Goal: Find specific page/section: Find specific page/section

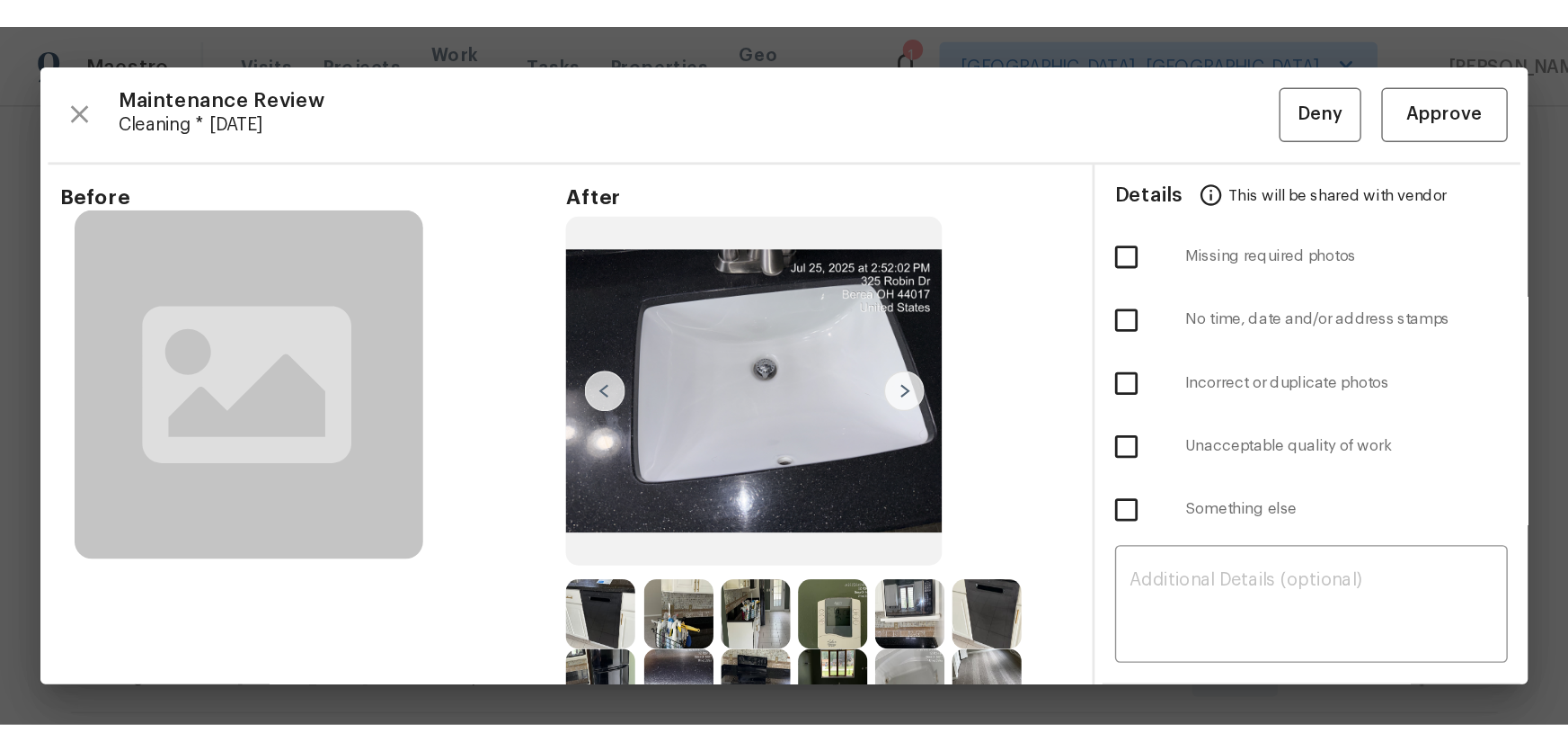
scroll to position [326, 0]
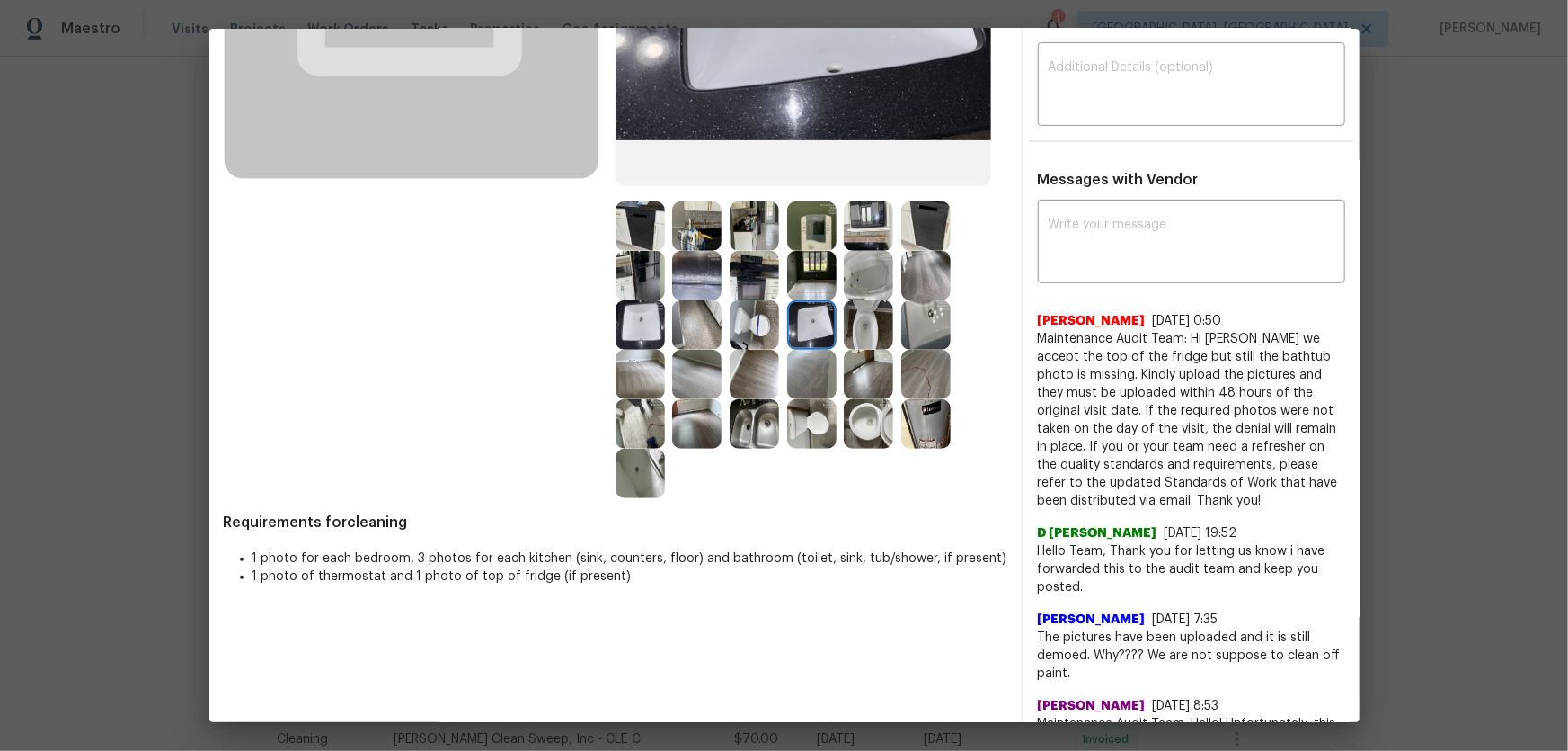
click at [858, 433] on img at bounding box center [868, 424] width 50 height 50
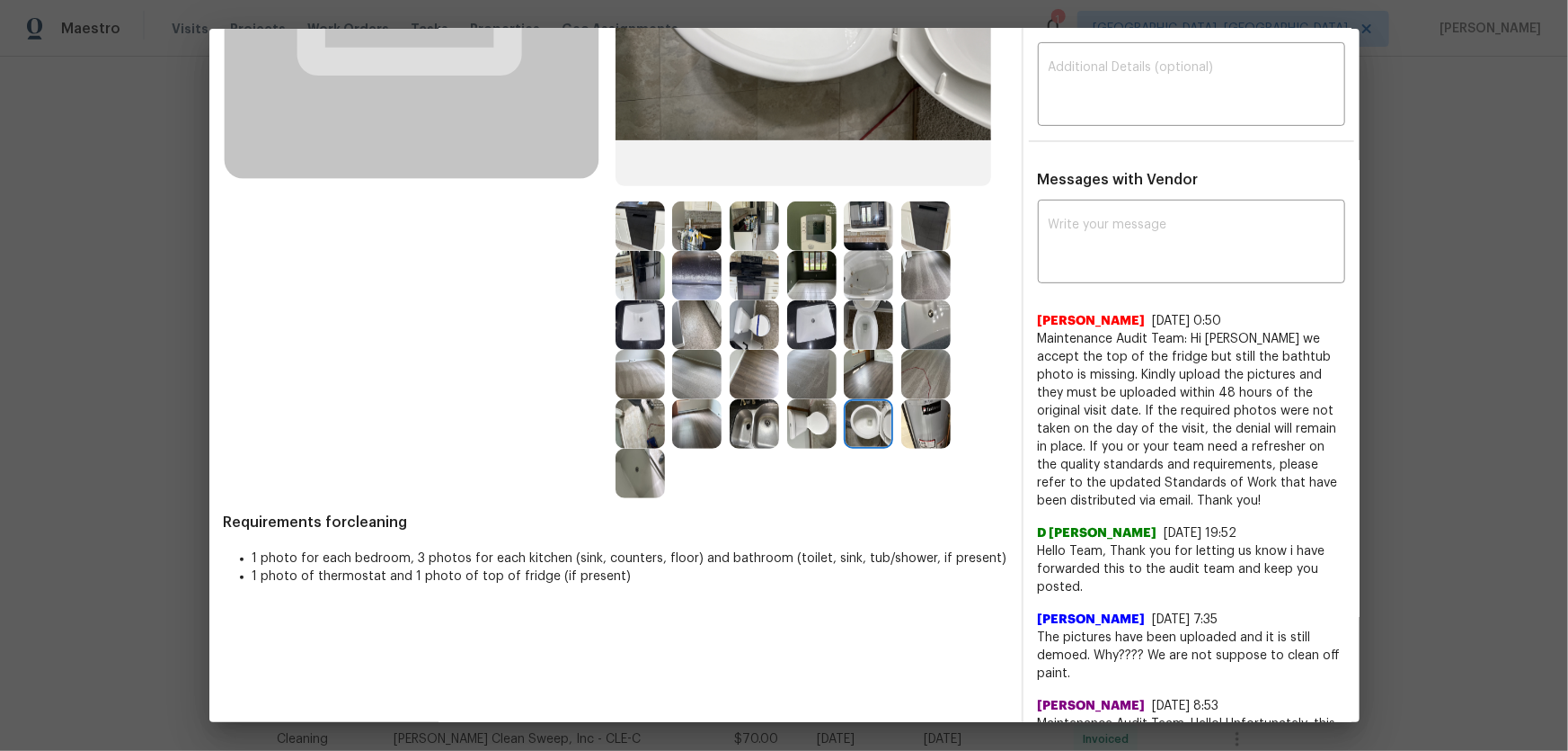
click at [864, 332] on img at bounding box center [868, 324] width 50 height 50
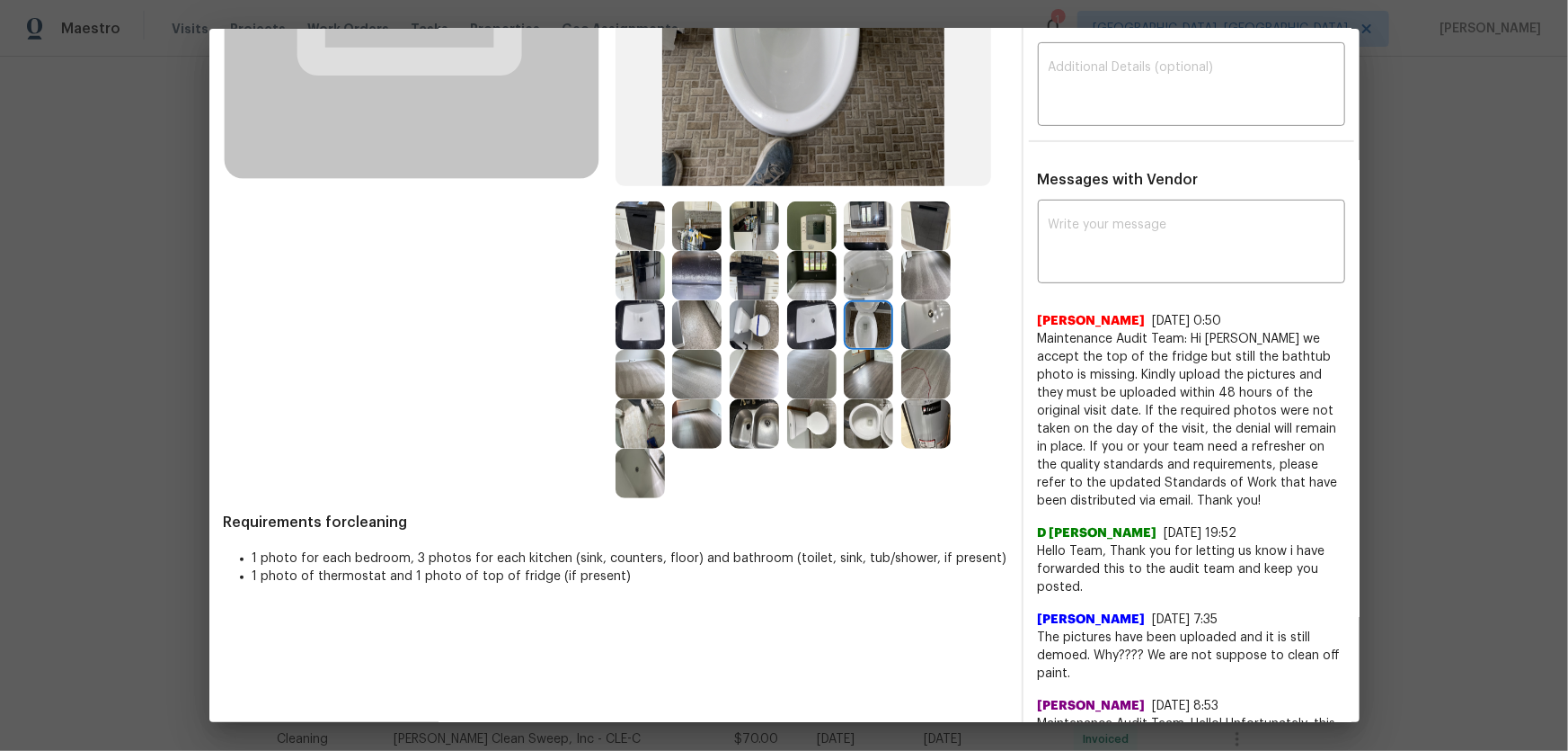
click at [797, 322] on img at bounding box center [812, 324] width 50 height 50
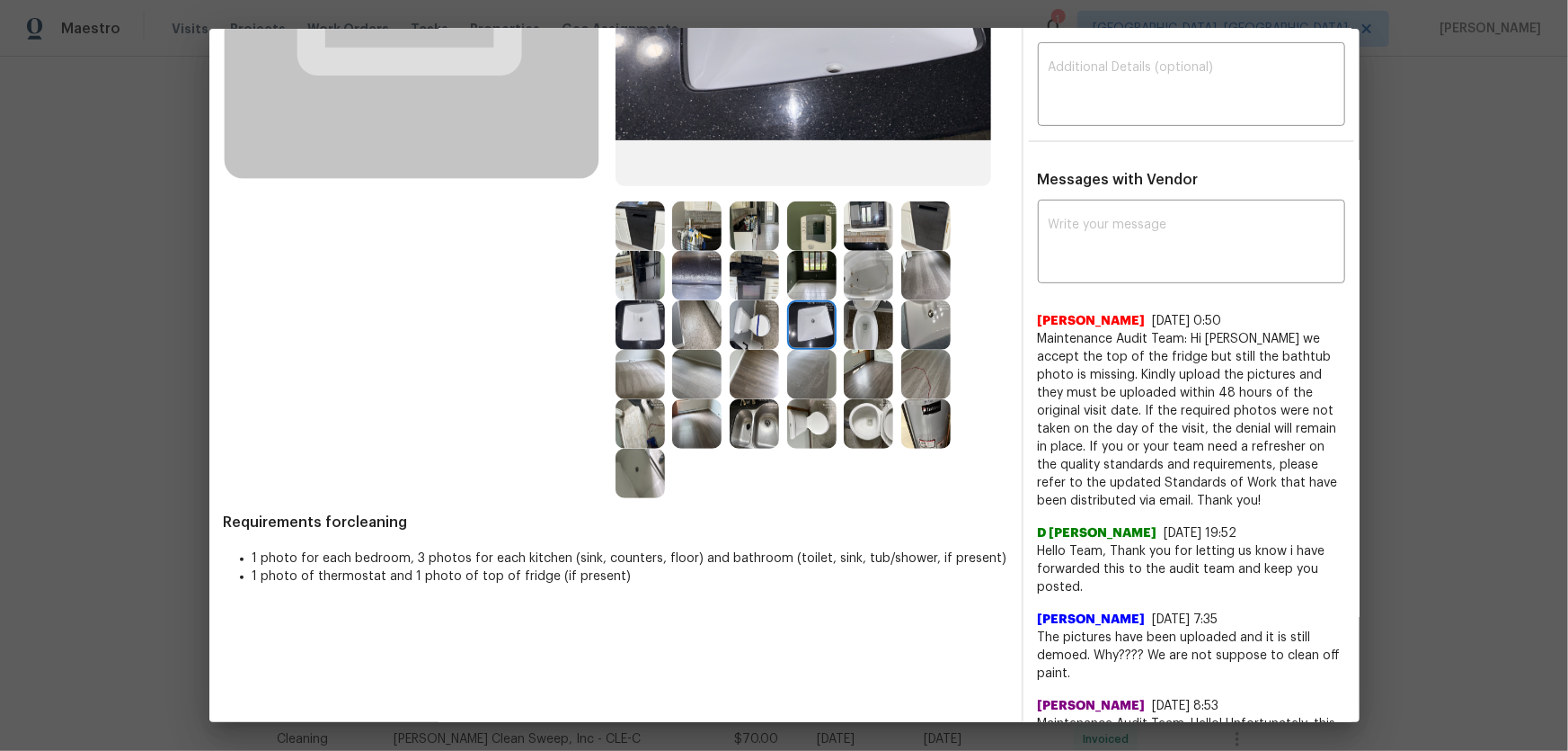
click at [616, 321] on img at bounding box center [640, 324] width 50 height 50
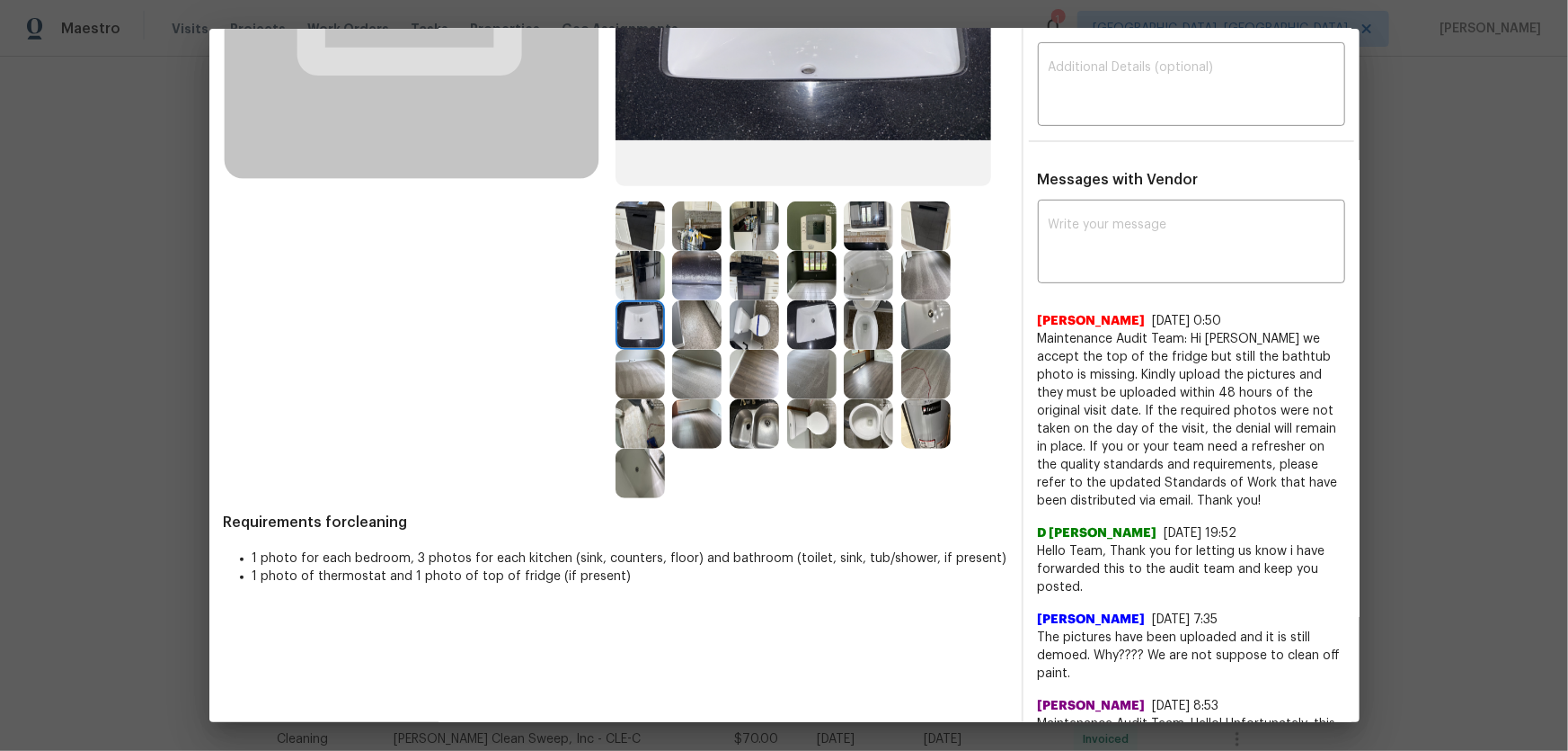
click at [855, 284] on img at bounding box center [868, 275] width 50 height 50
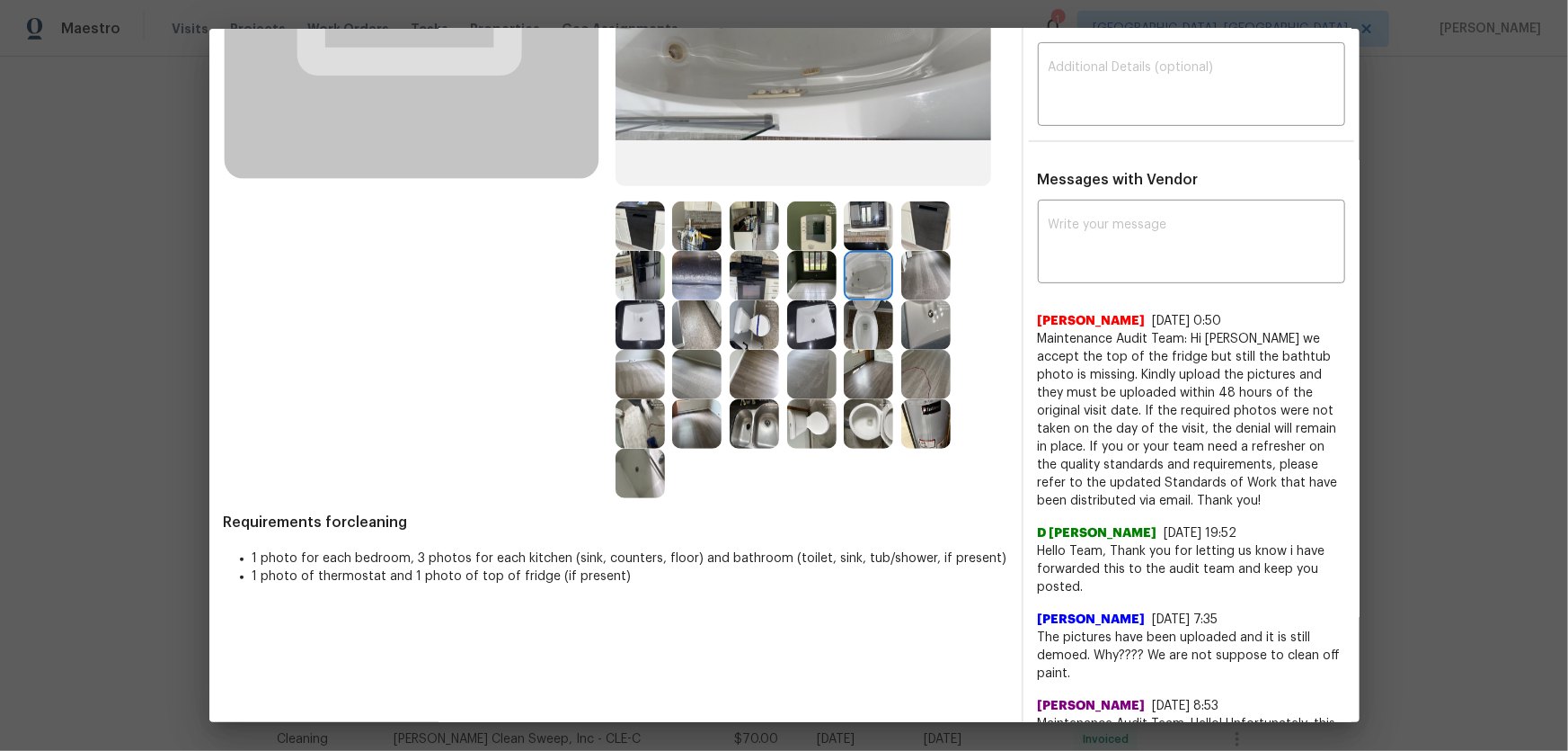
click at [634, 474] on img at bounding box center [640, 473] width 50 height 50
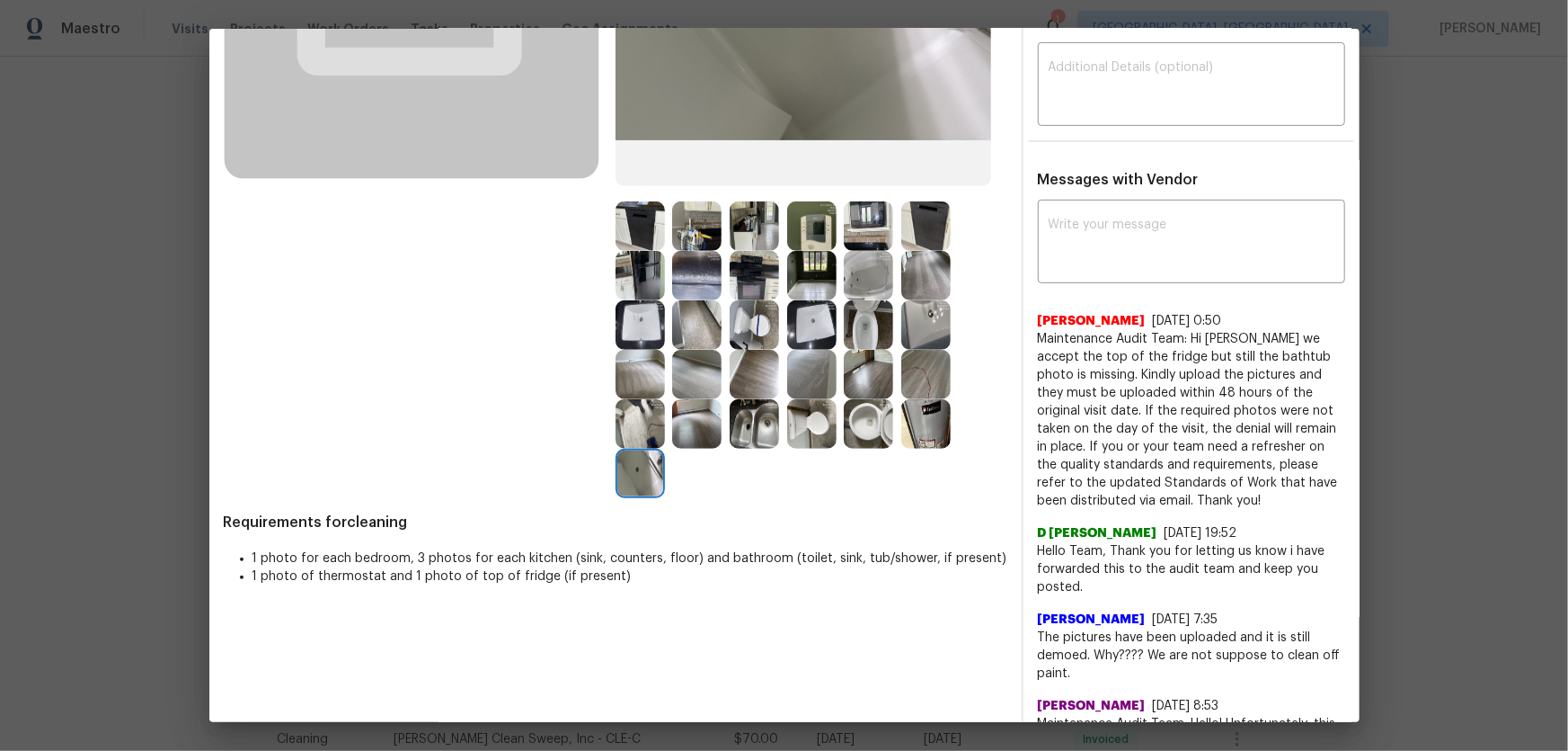
click at [751, 436] on img at bounding box center [754, 424] width 50 height 50
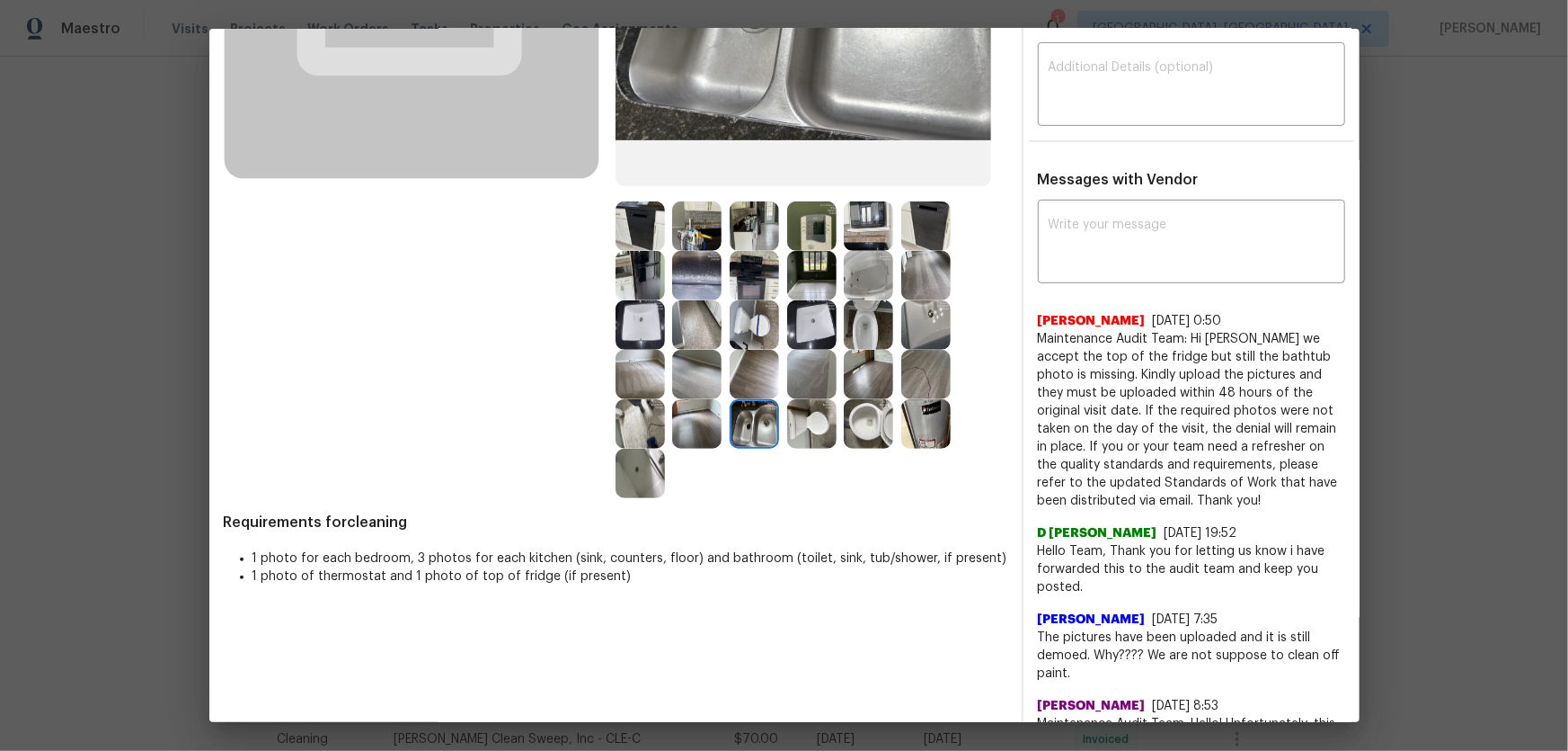
click at [858, 428] on img at bounding box center [868, 424] width 50 height 50
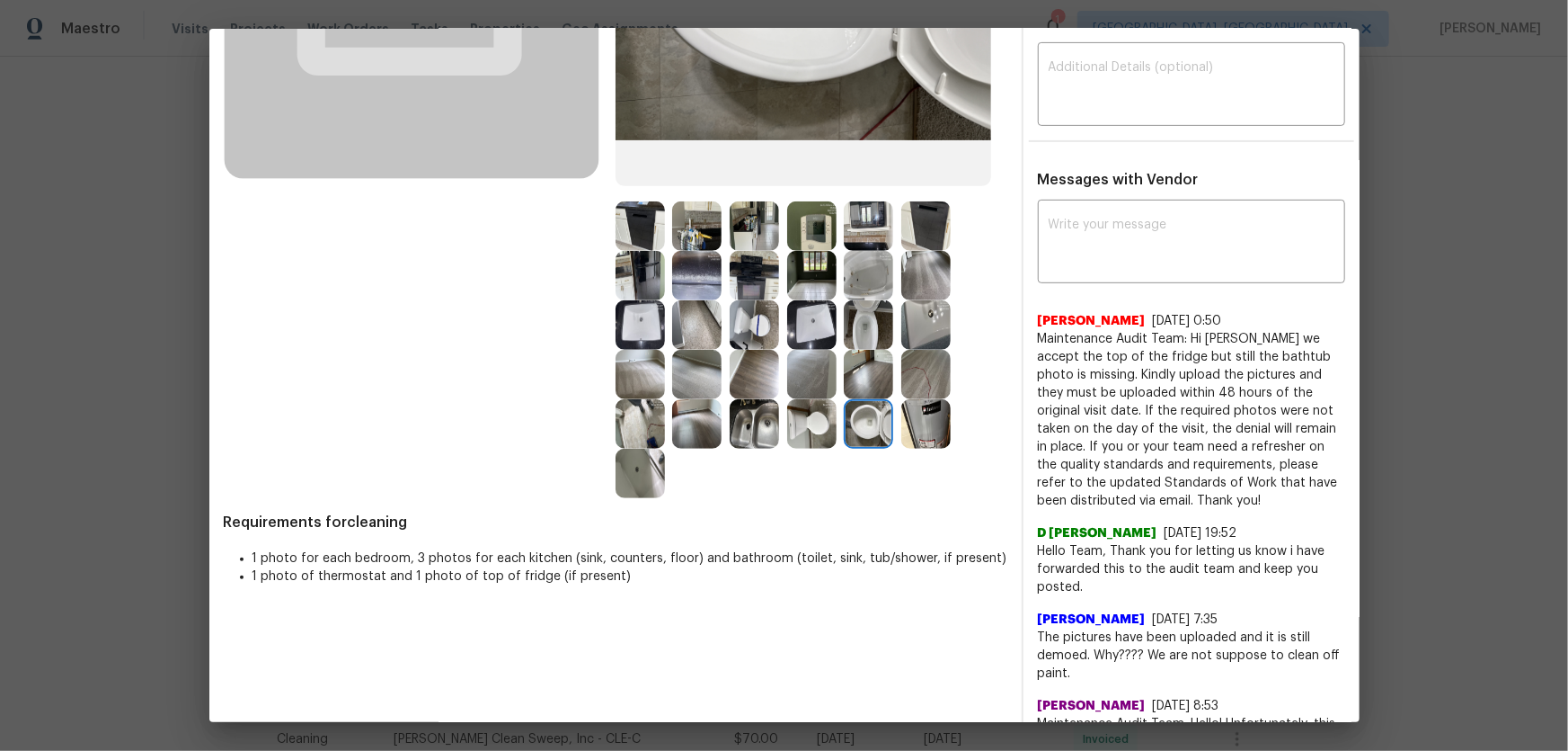
click at [928, 426] on img at bounding box center [925, 424] width 50 height 50
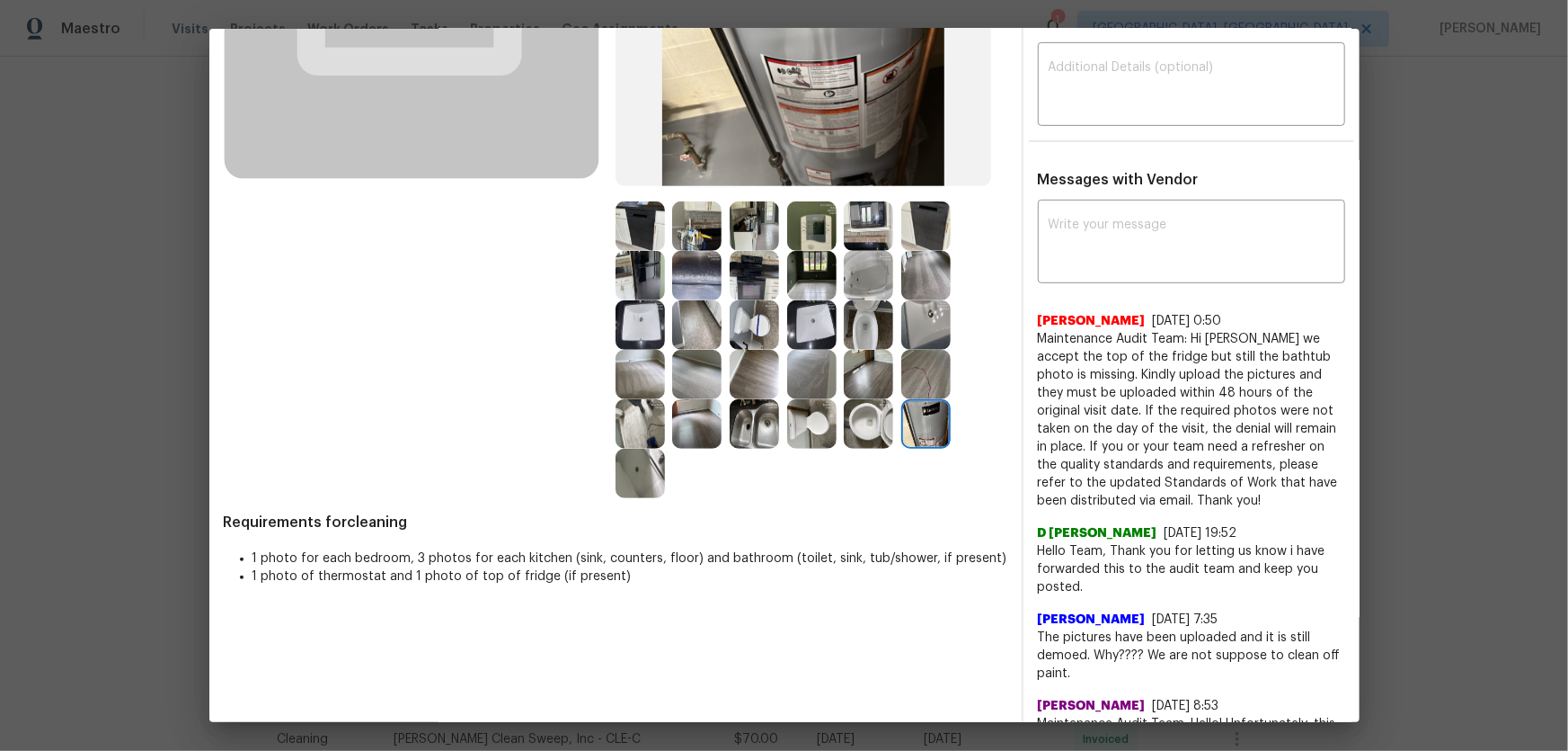
click at [817, 221] on img at bounding box center [812, 225] width 50 height 50
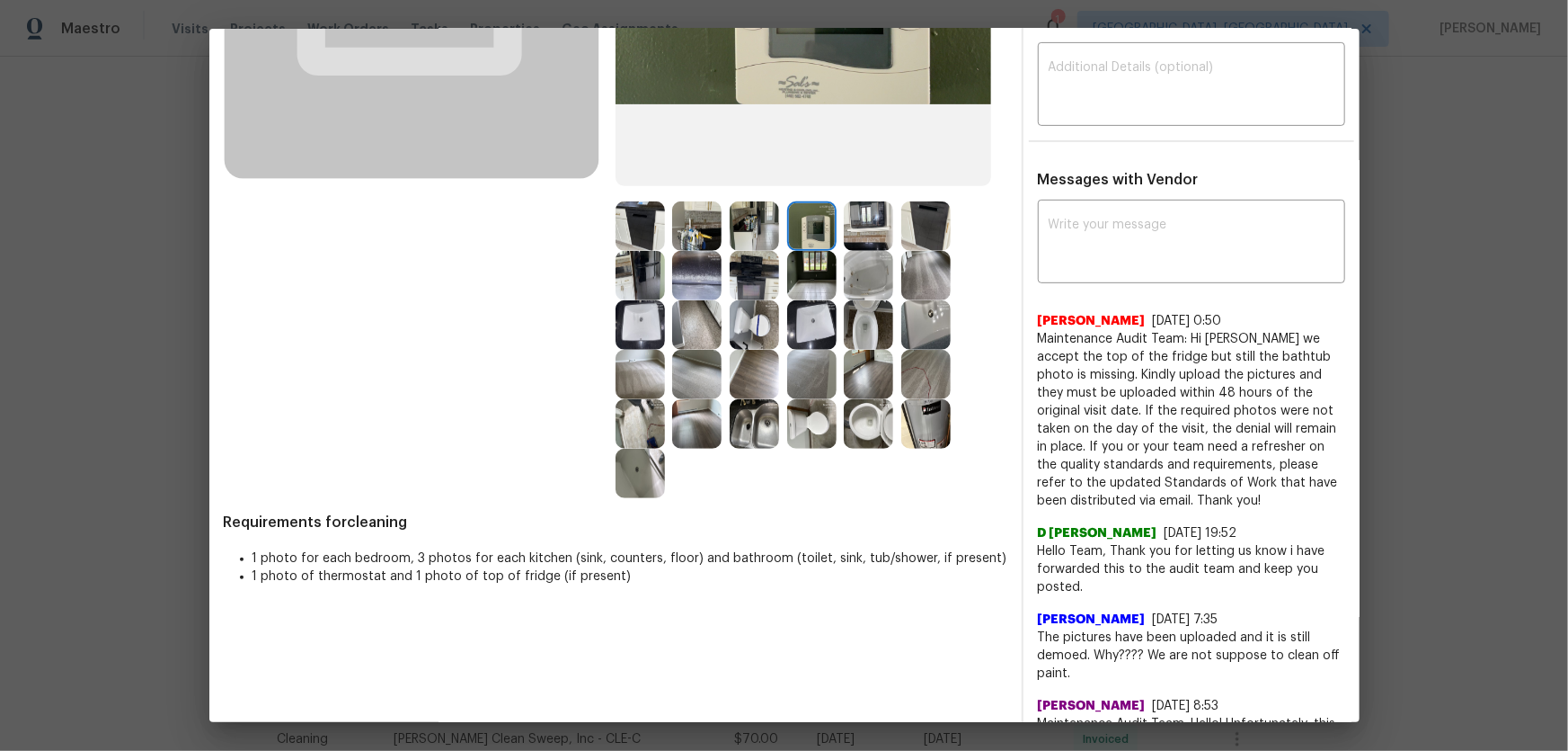
click at [863, 222] on img at bounding box center [868, 225] width 50 height 50
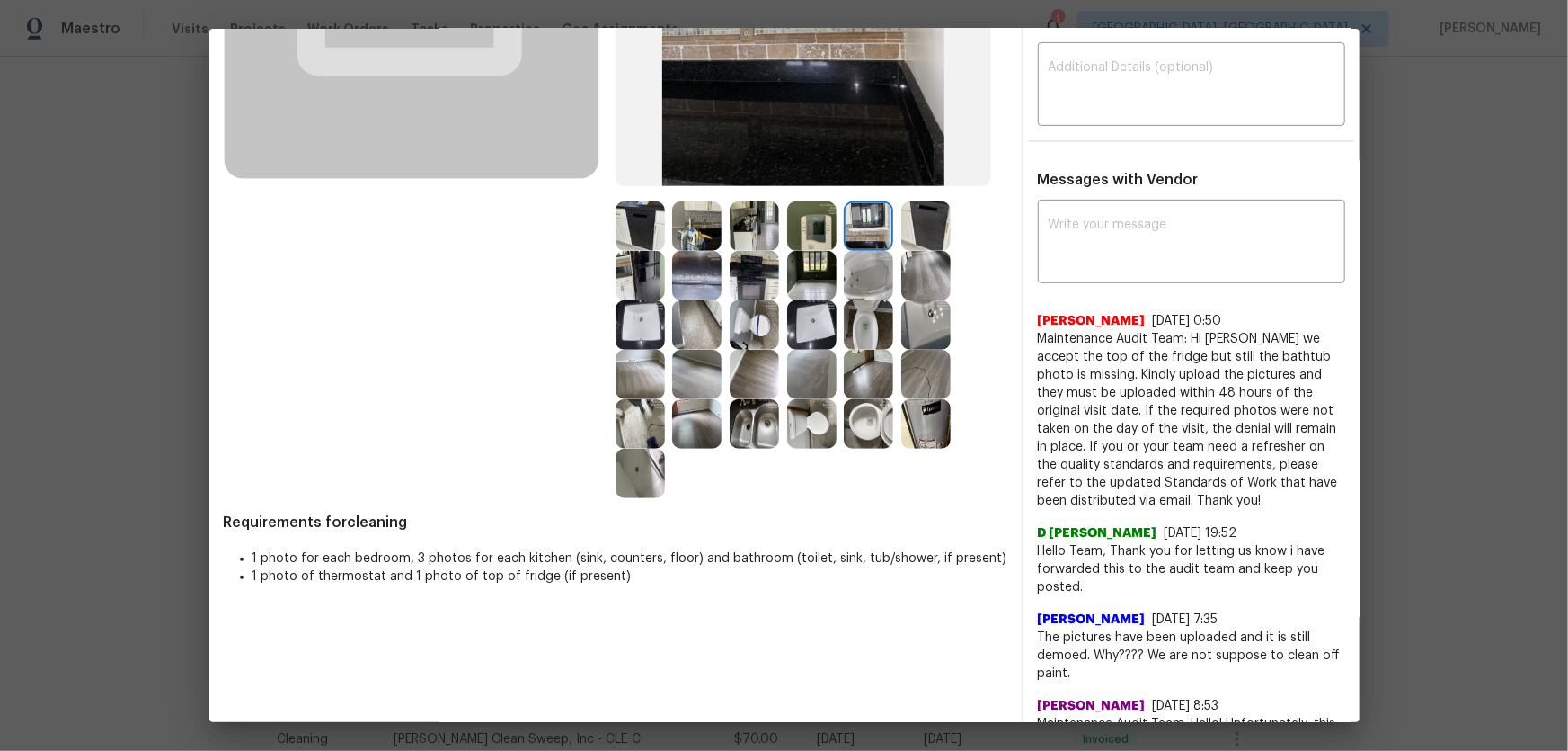
click at [685, 236] on img at bounding box center [696, 225] width 50 height 50
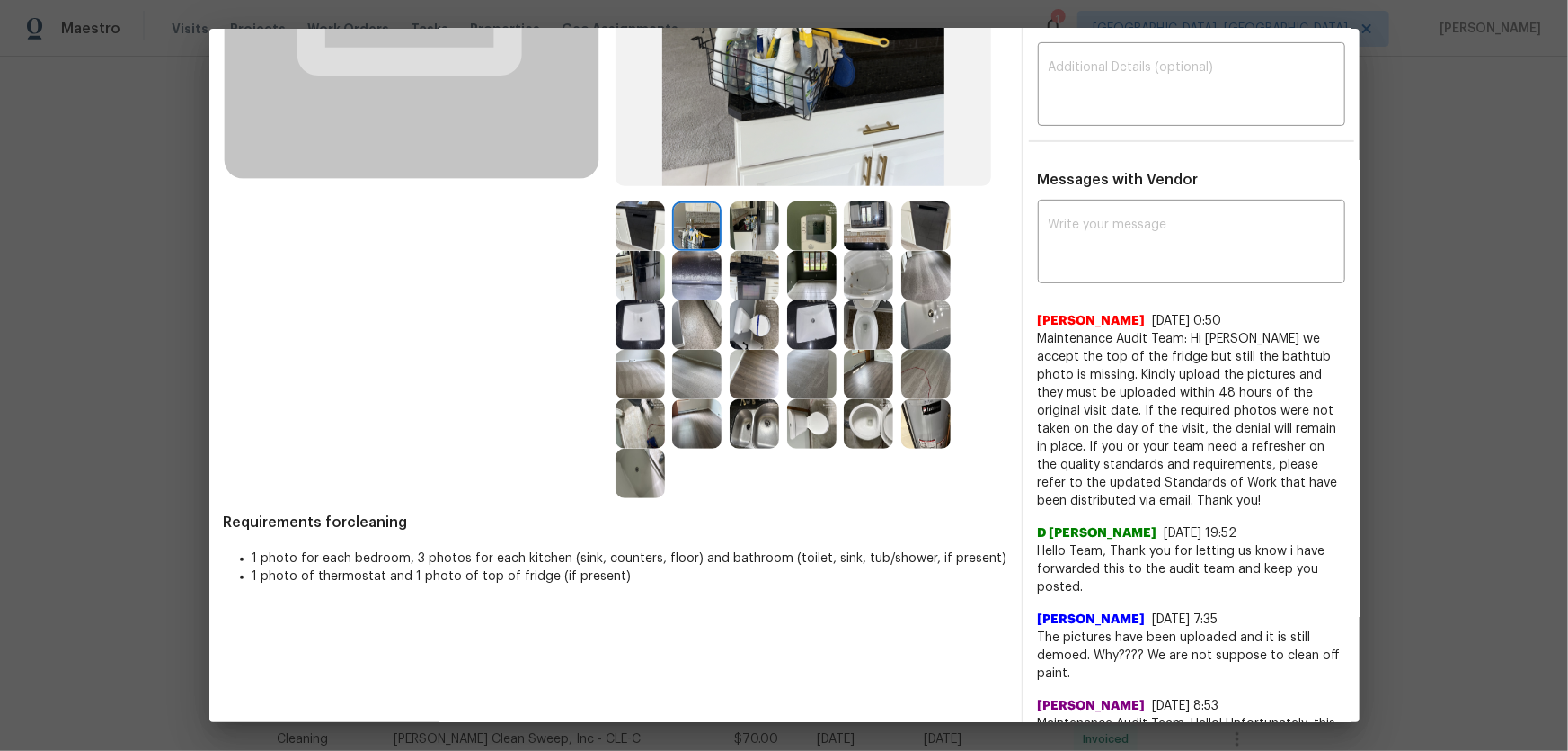
click at [687, 278] on img at bounding box center [696, 275] width 50 height 50
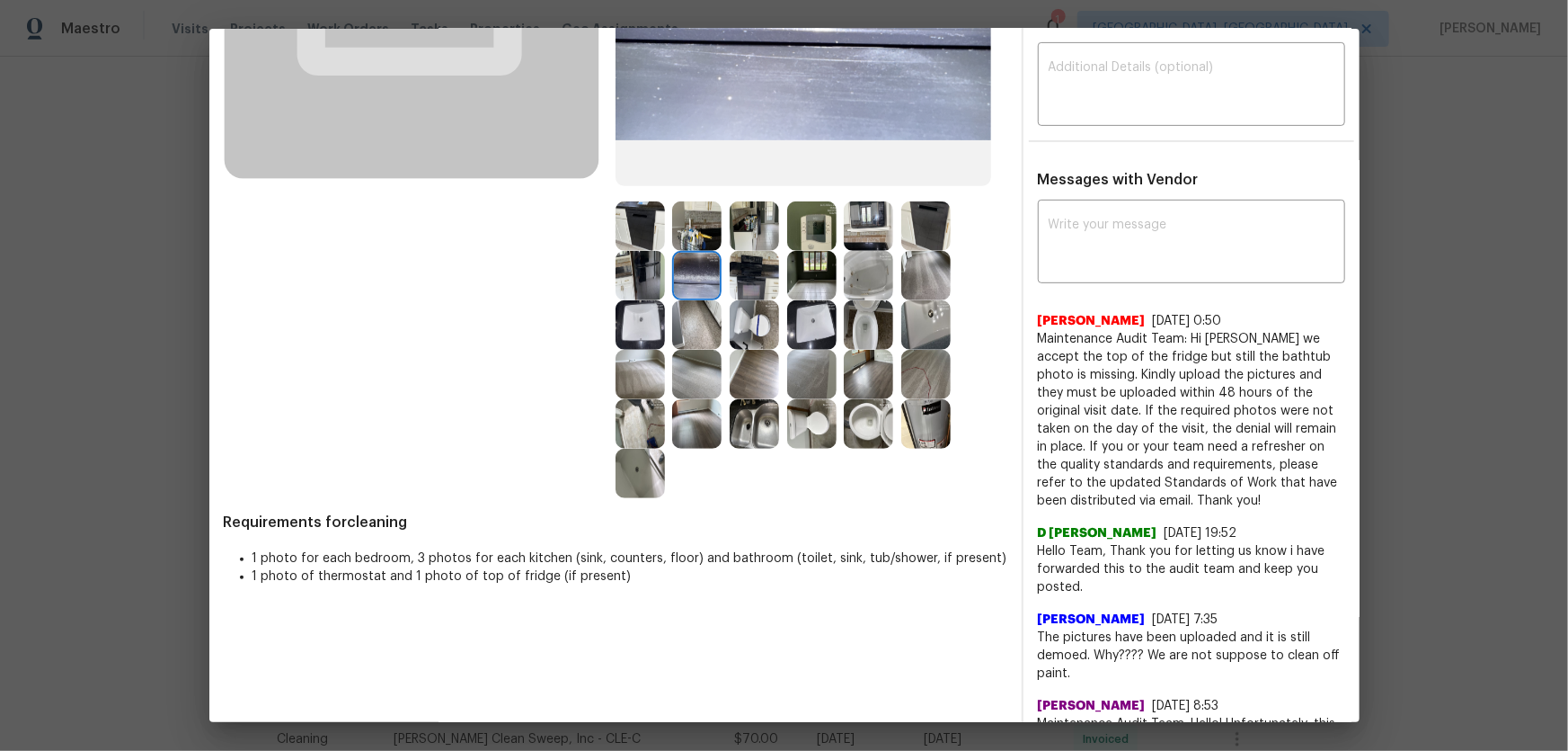
click at [656, 280] on img at bounding box center [640, 275] width 50 height 50
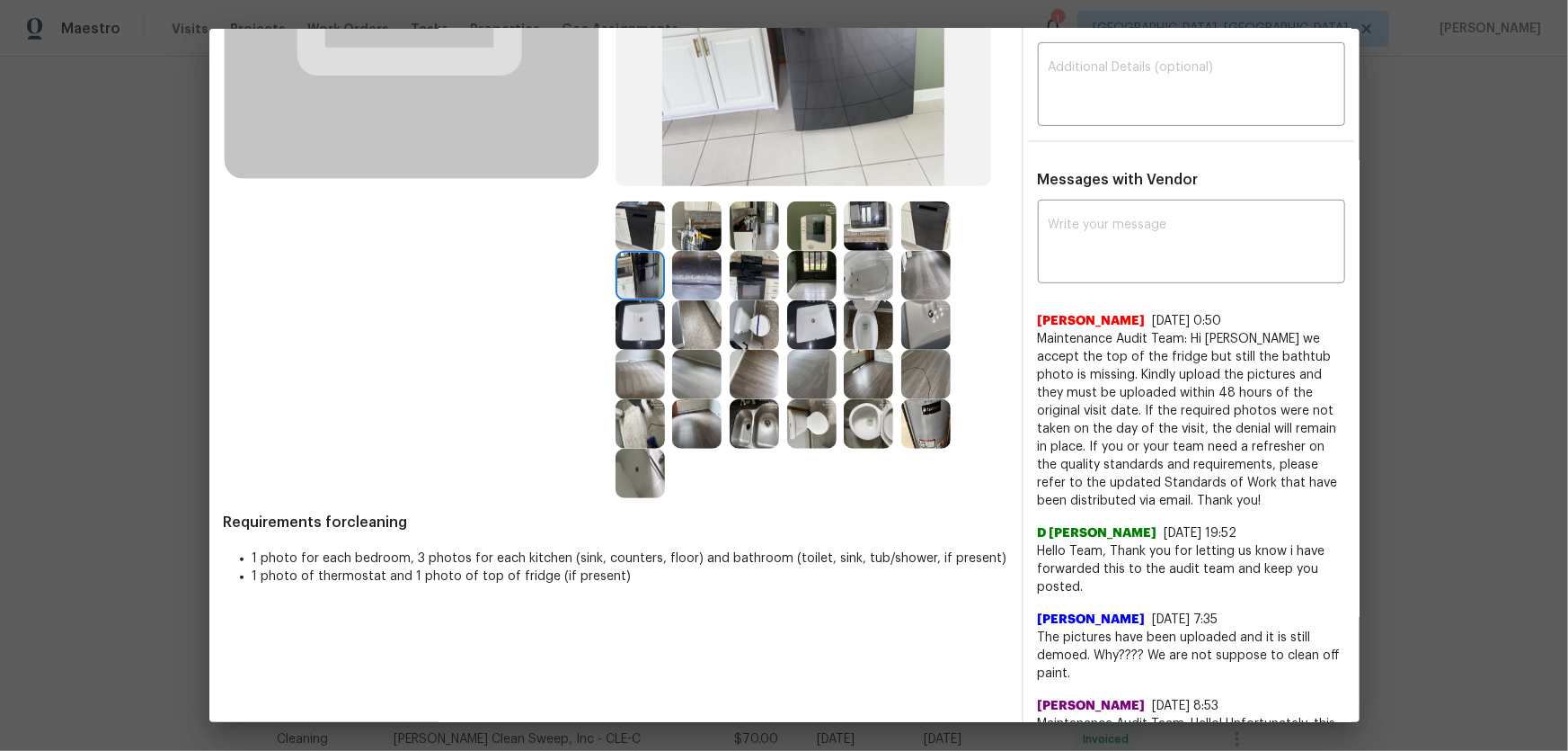
click at [639, 215] on img at bounding box center [640, 225] width 50 height 50
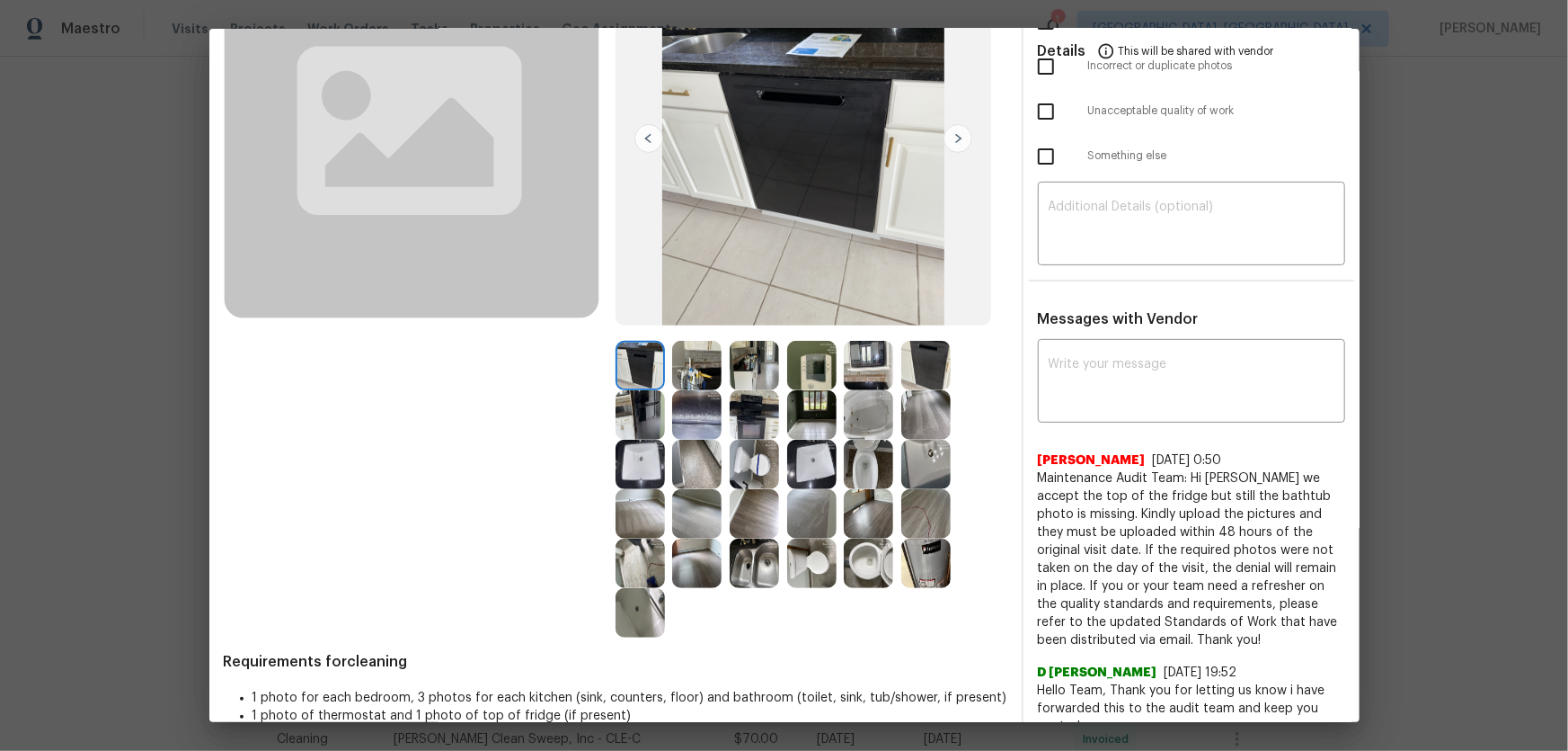
scroll to position [163, 0]
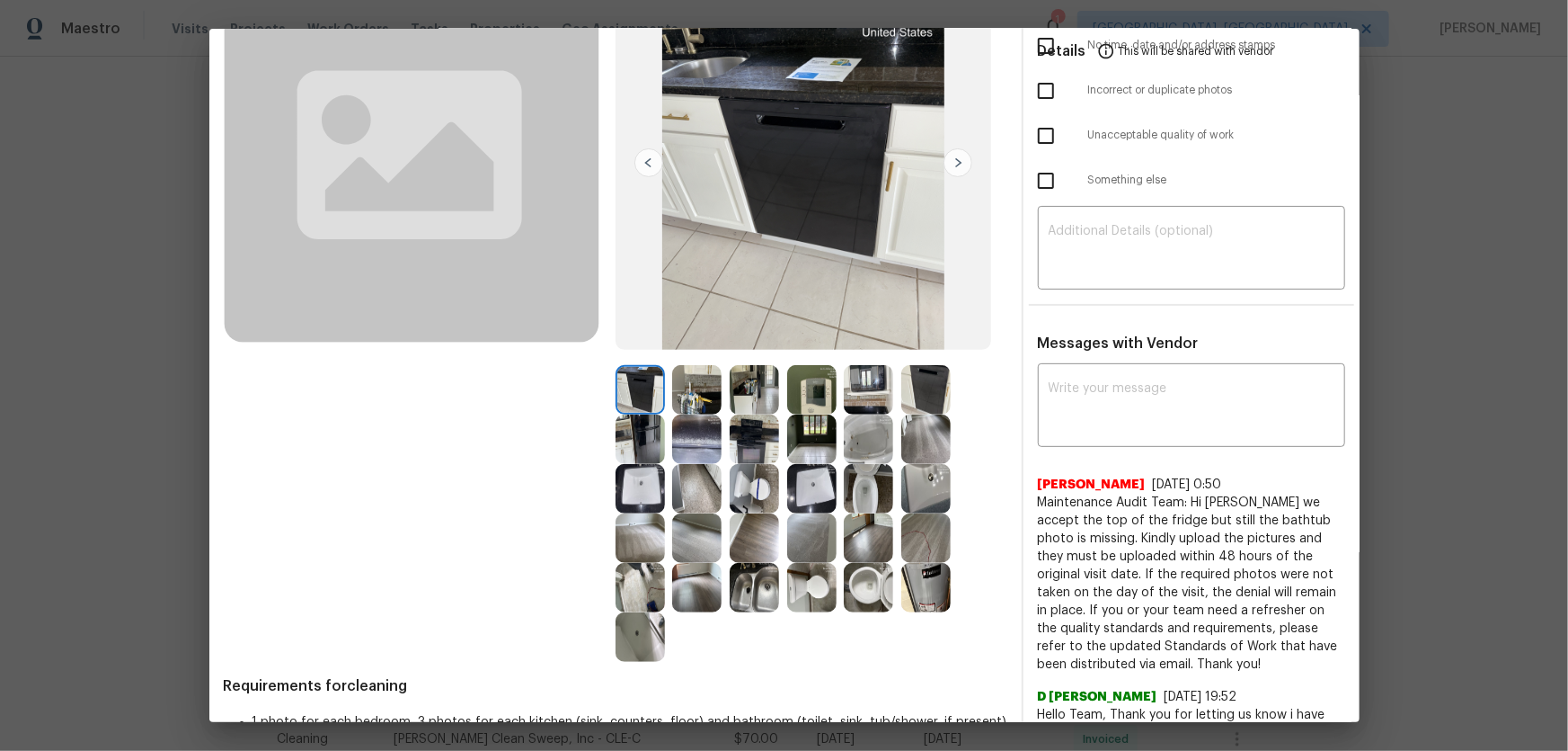
click at [702, 495] on img at bounding box center [696, 538] width 50 height 50
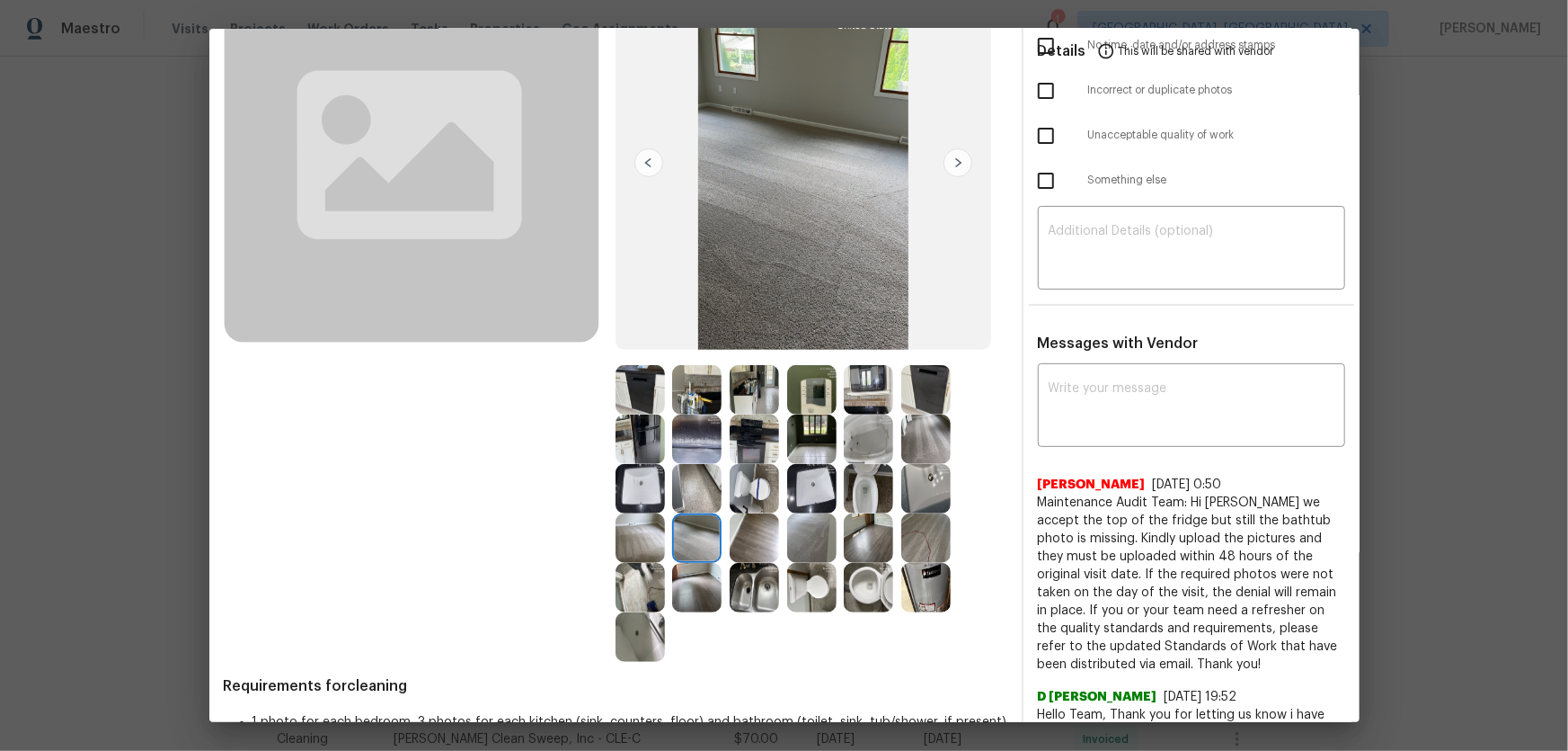
click at [817, 495] on img at bounding box center [812, 538] width 50 height 50
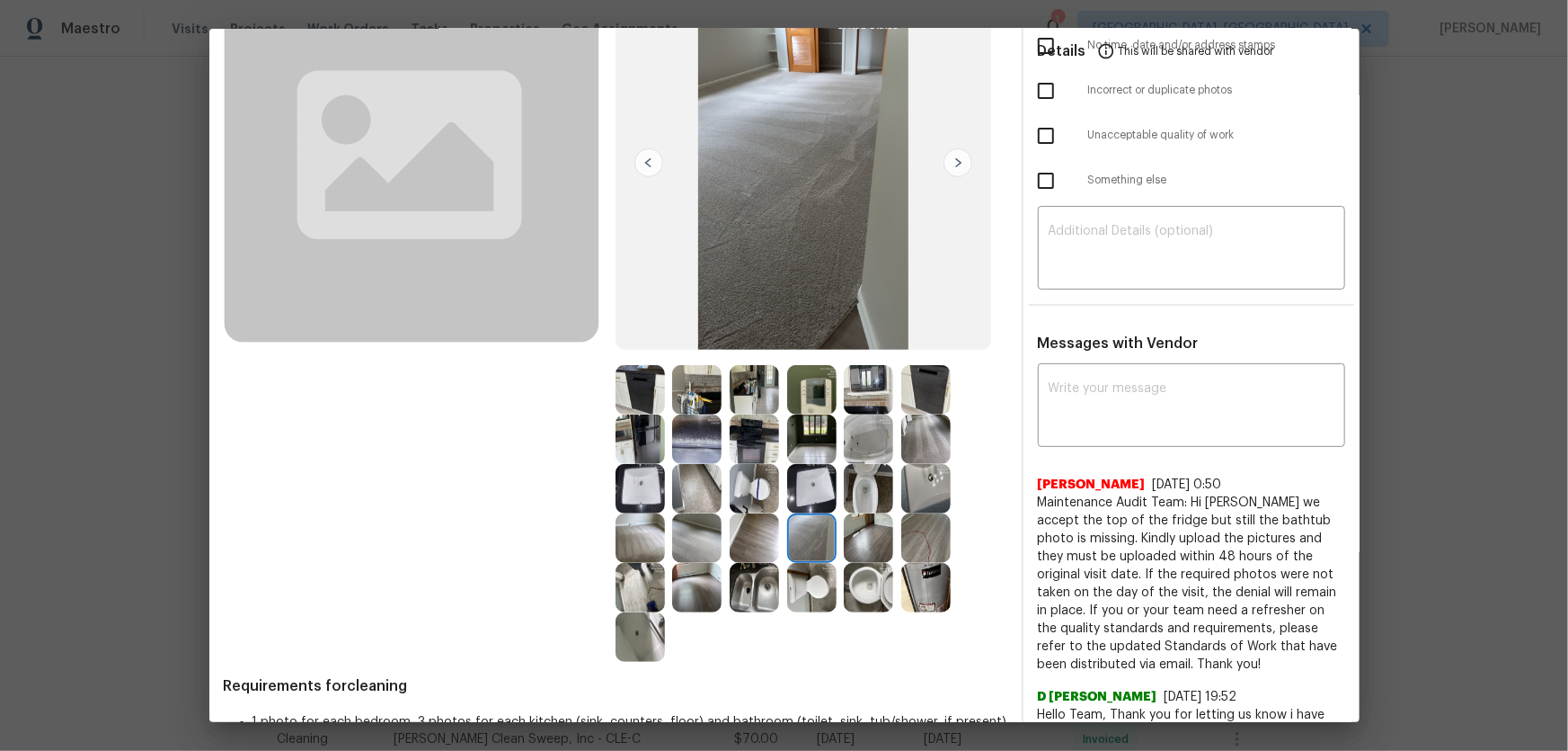
click at [936, 442] on img at bounding box center [925, 439] width 50 height 50
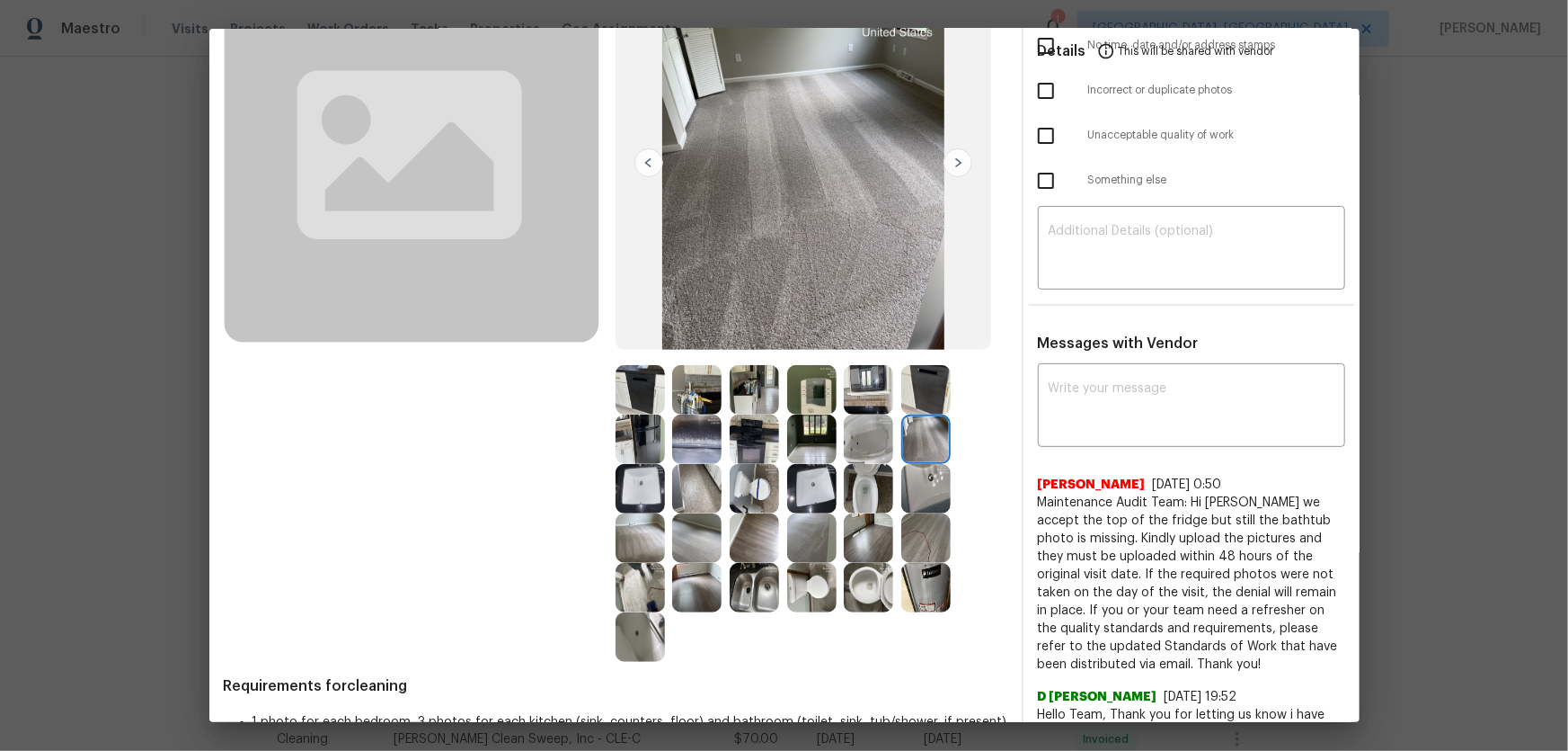
click at [654, 495] on img at bounding box center [640, 538] width 50 height 50
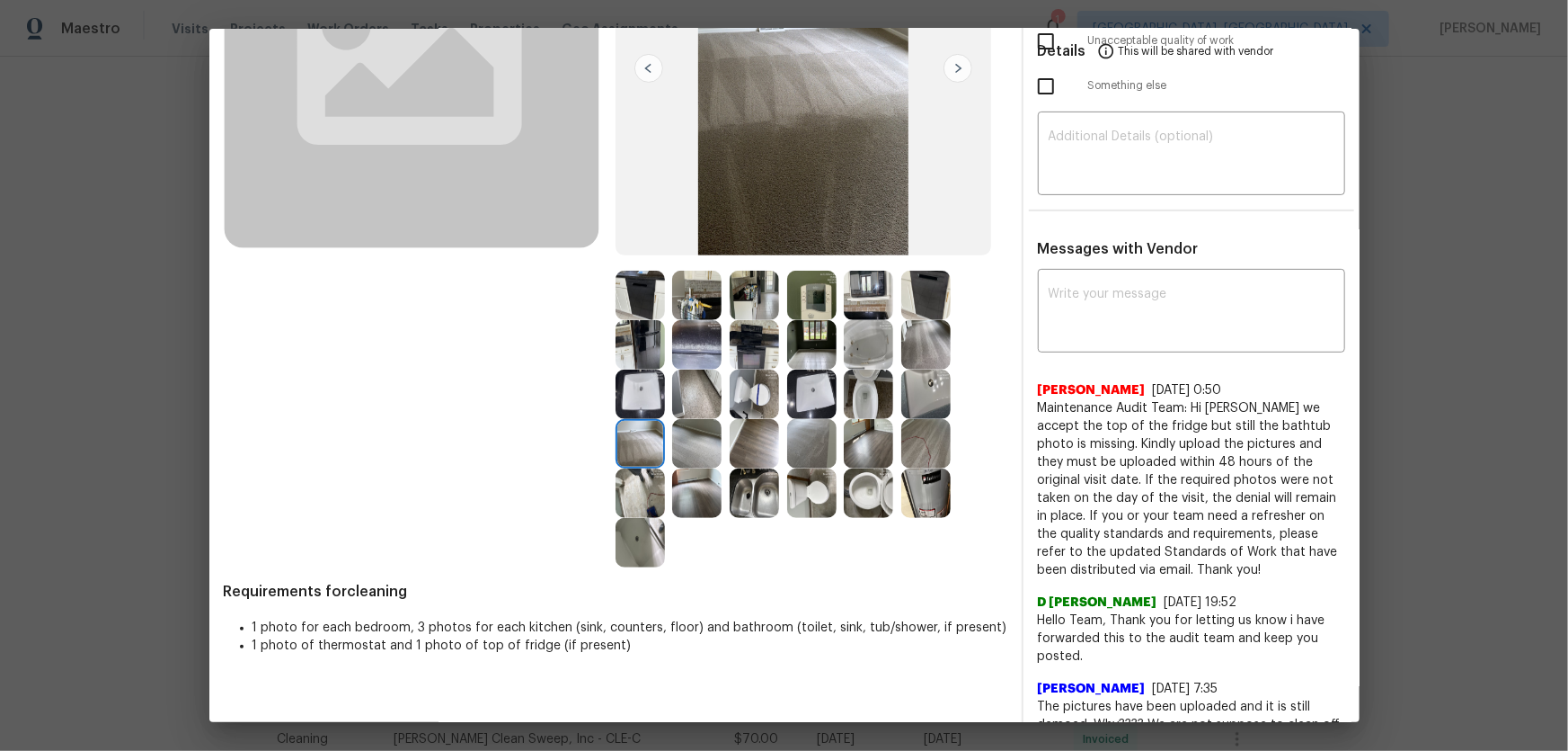
scroll to position [245, 0]
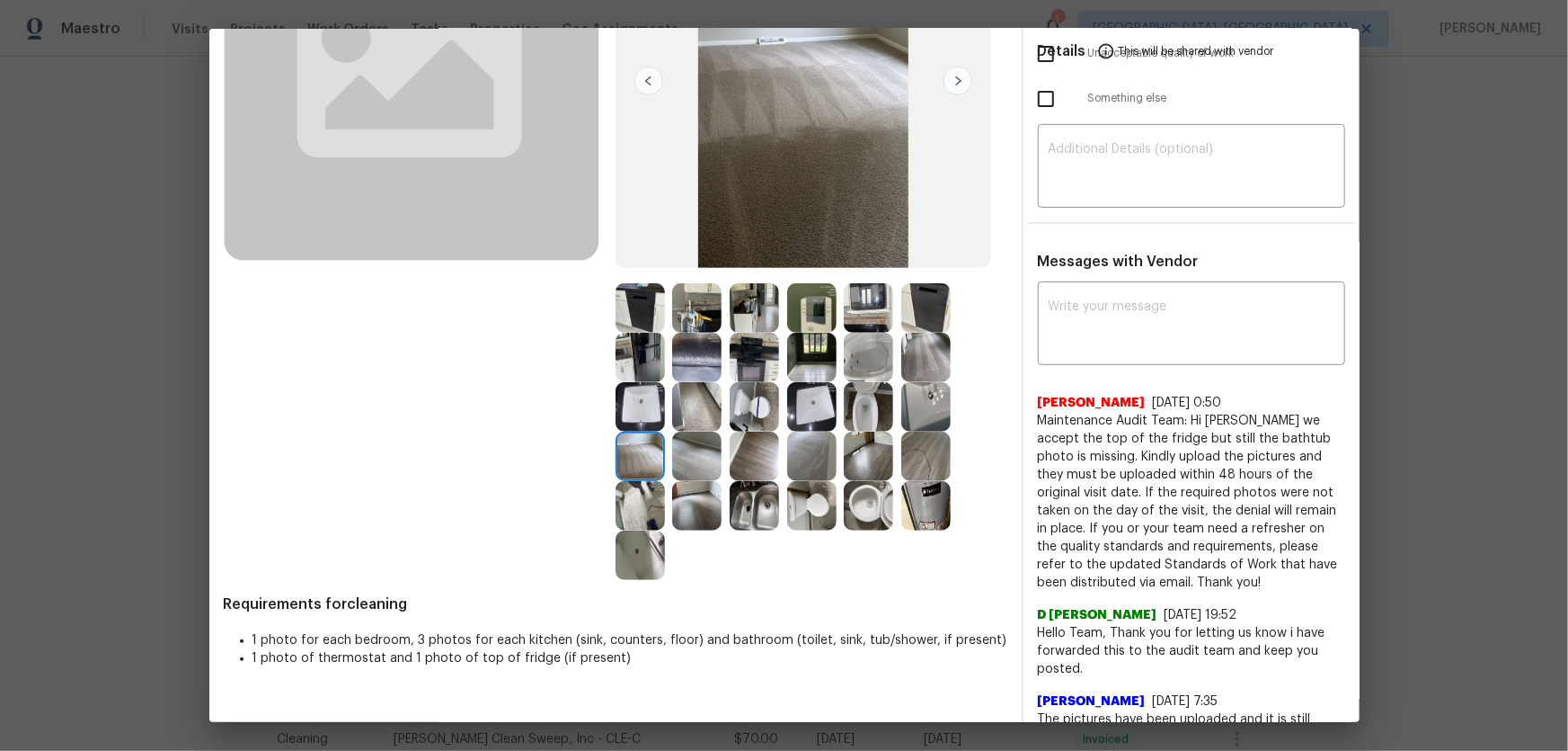
click at [928, 489] on img at bounding box center [925, 505] width 50 height 50
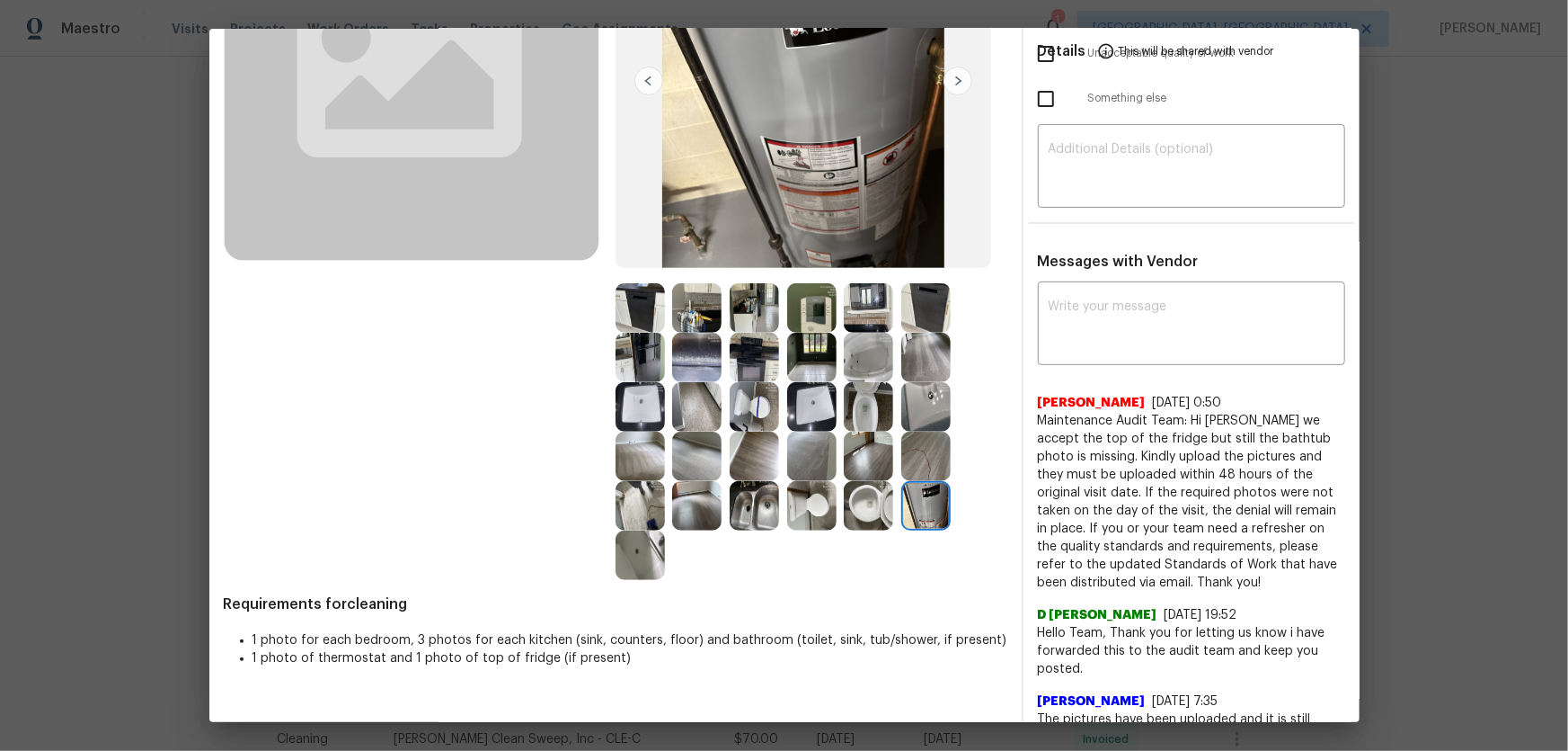
click at [910, 458] on img at bounding box center [925, 456] width 50 height 50
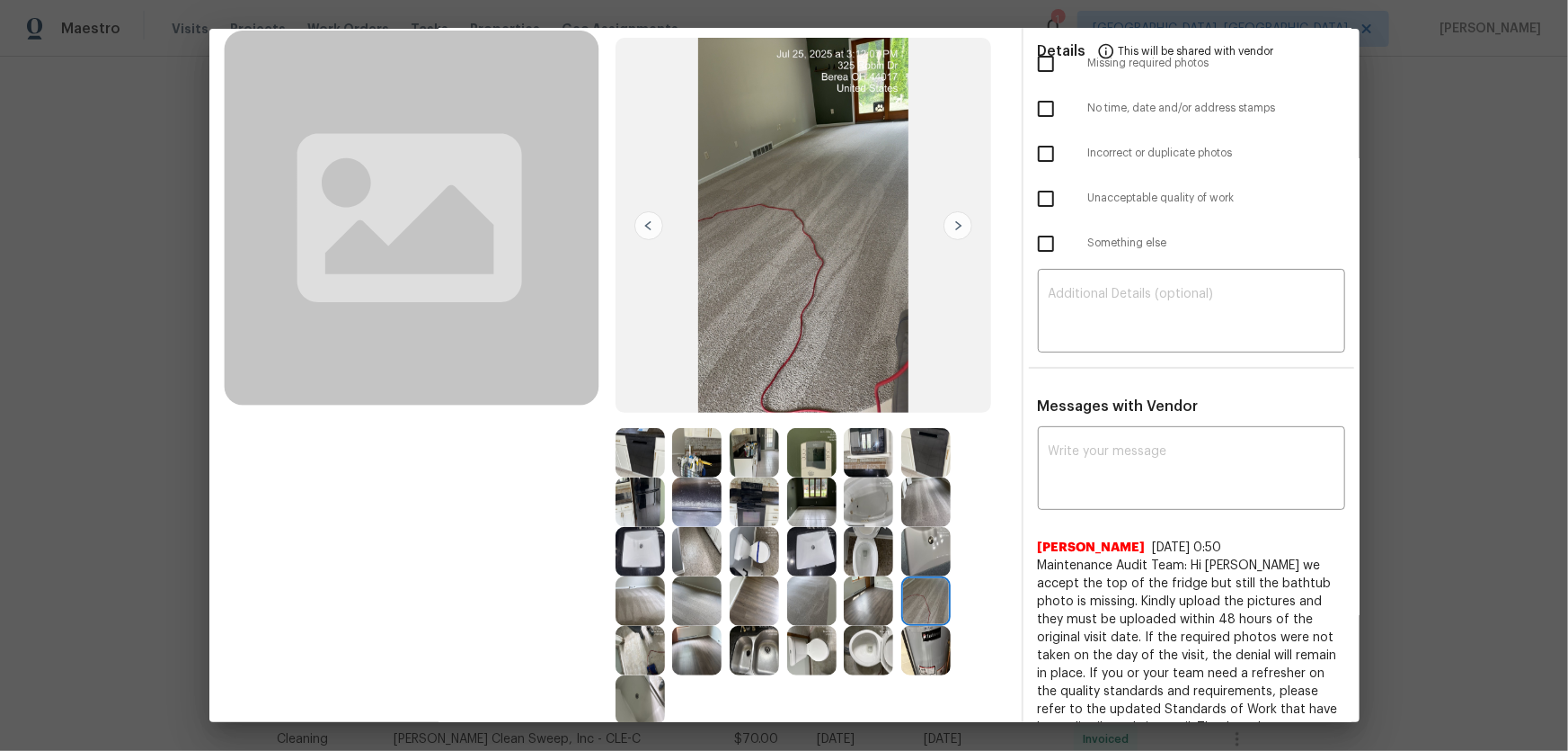
scroll to position [81, 0]
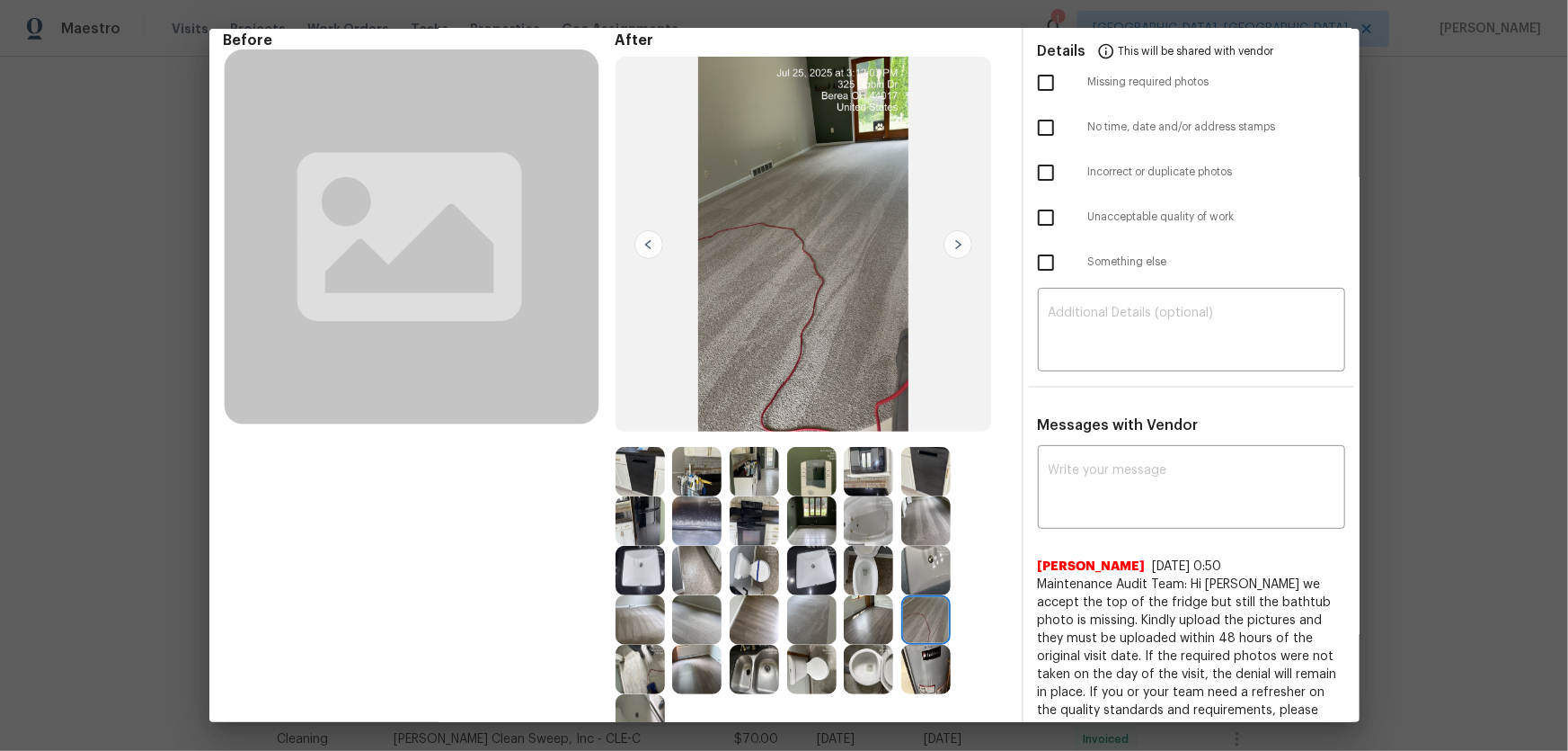
click at [854, 483] on img at bounding box center [868, 471] width 50 height 50
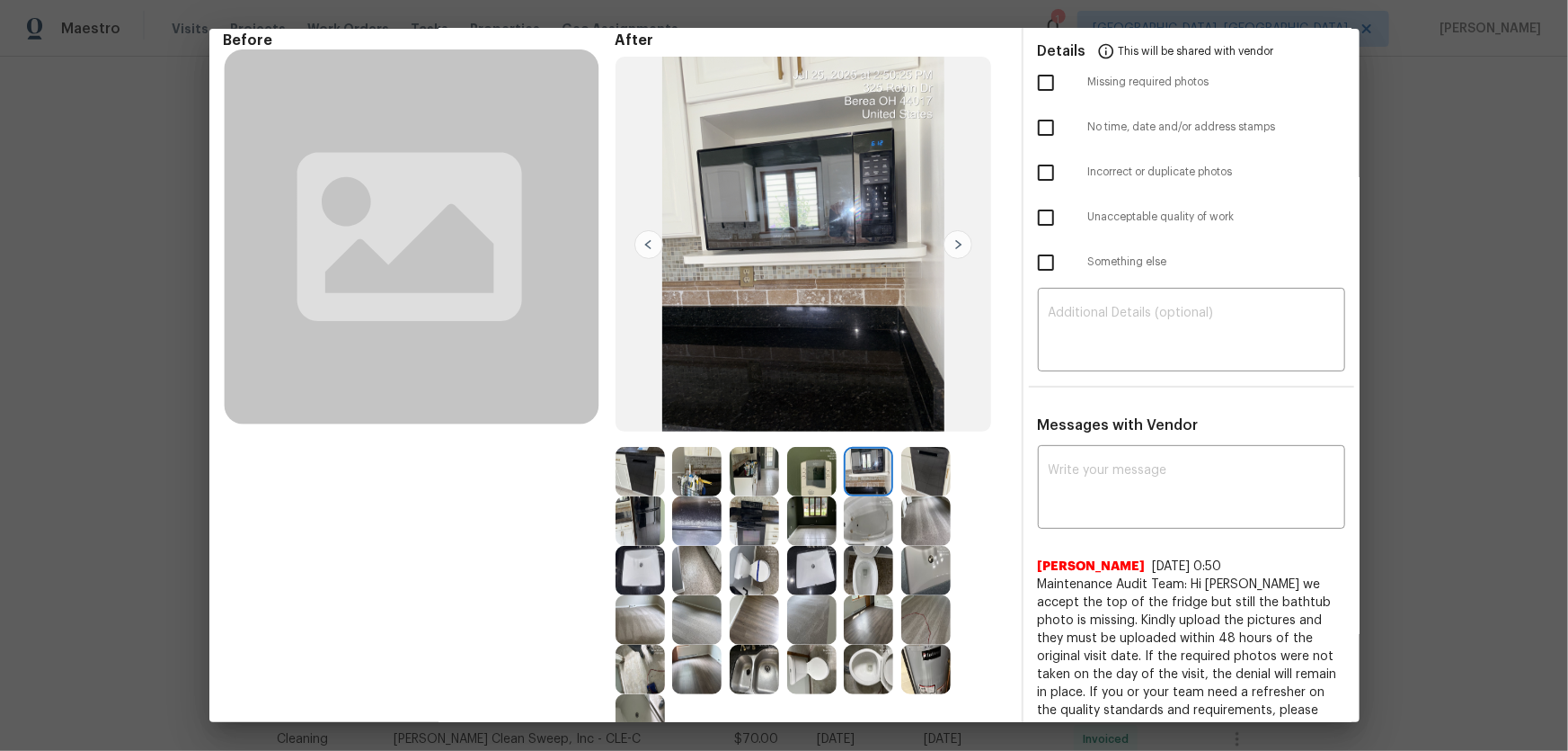
click at [817, 483] on img at bounding box center [812, 471] width 50 height 50
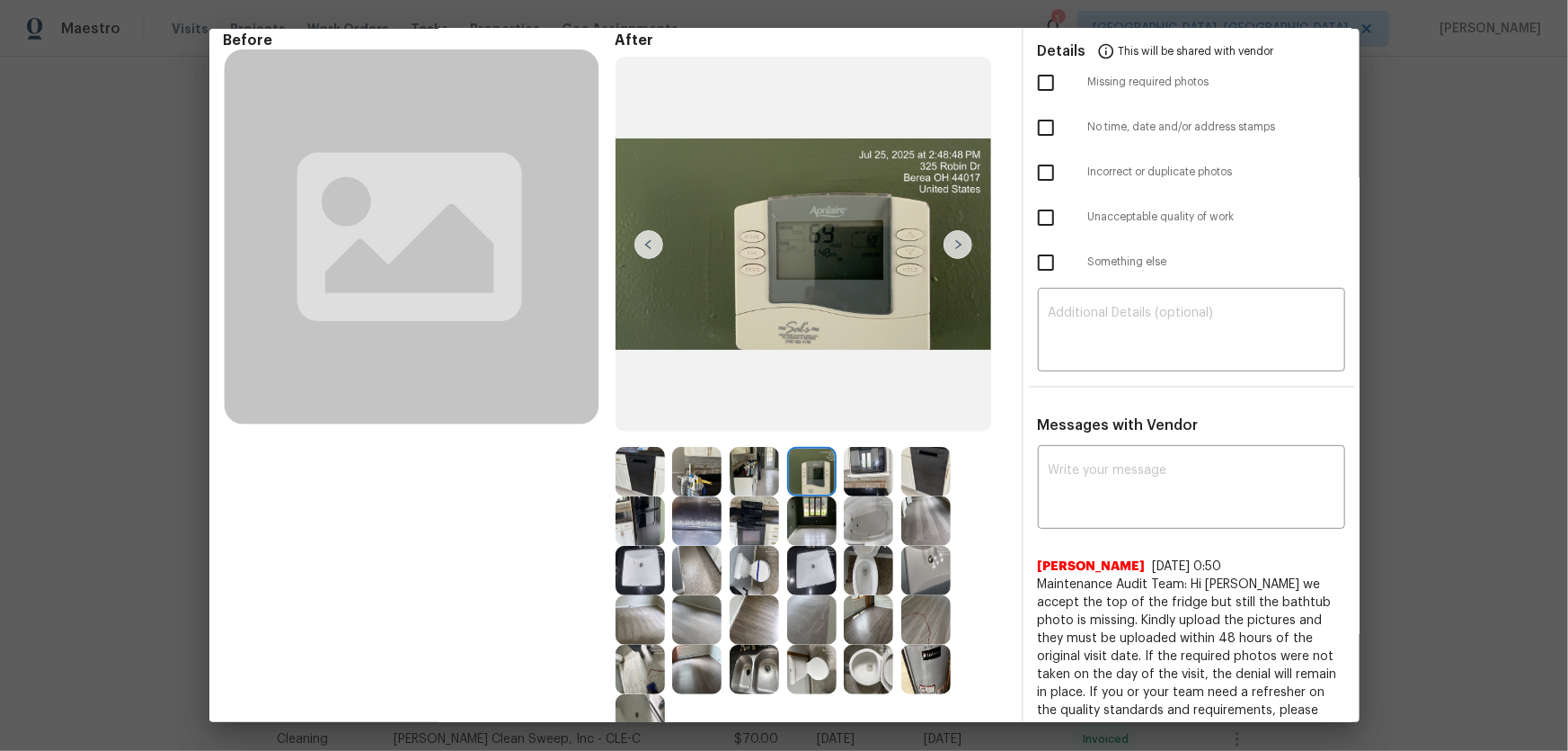
click at [845, 495] on img at bounding box center [868, 521] width 50 height 50
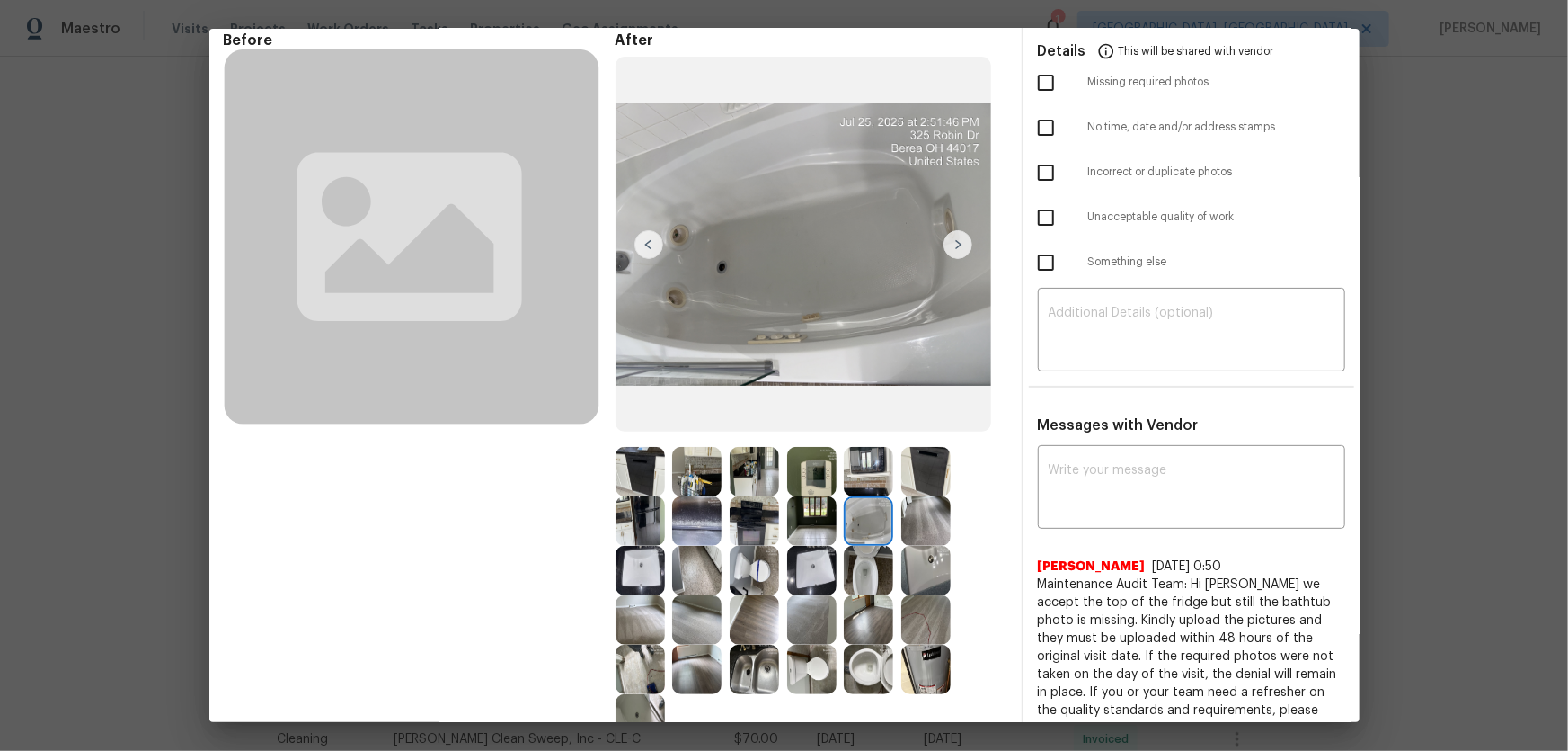
click at [796, 495] on img at bounding box center [812, 521] width 50 height 50
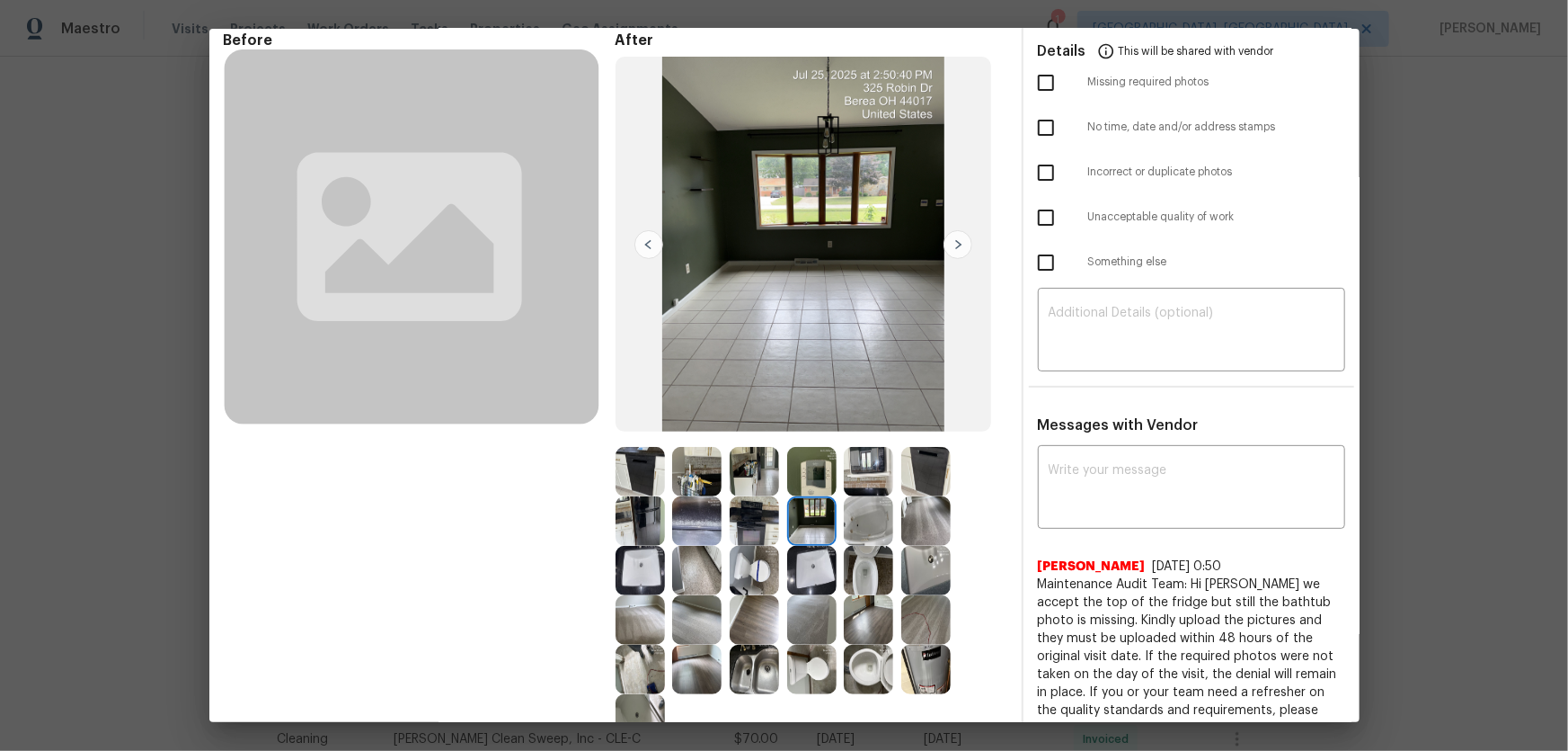
click at [826, 495] on img at bounding box center [812, 570] width 50 height 50
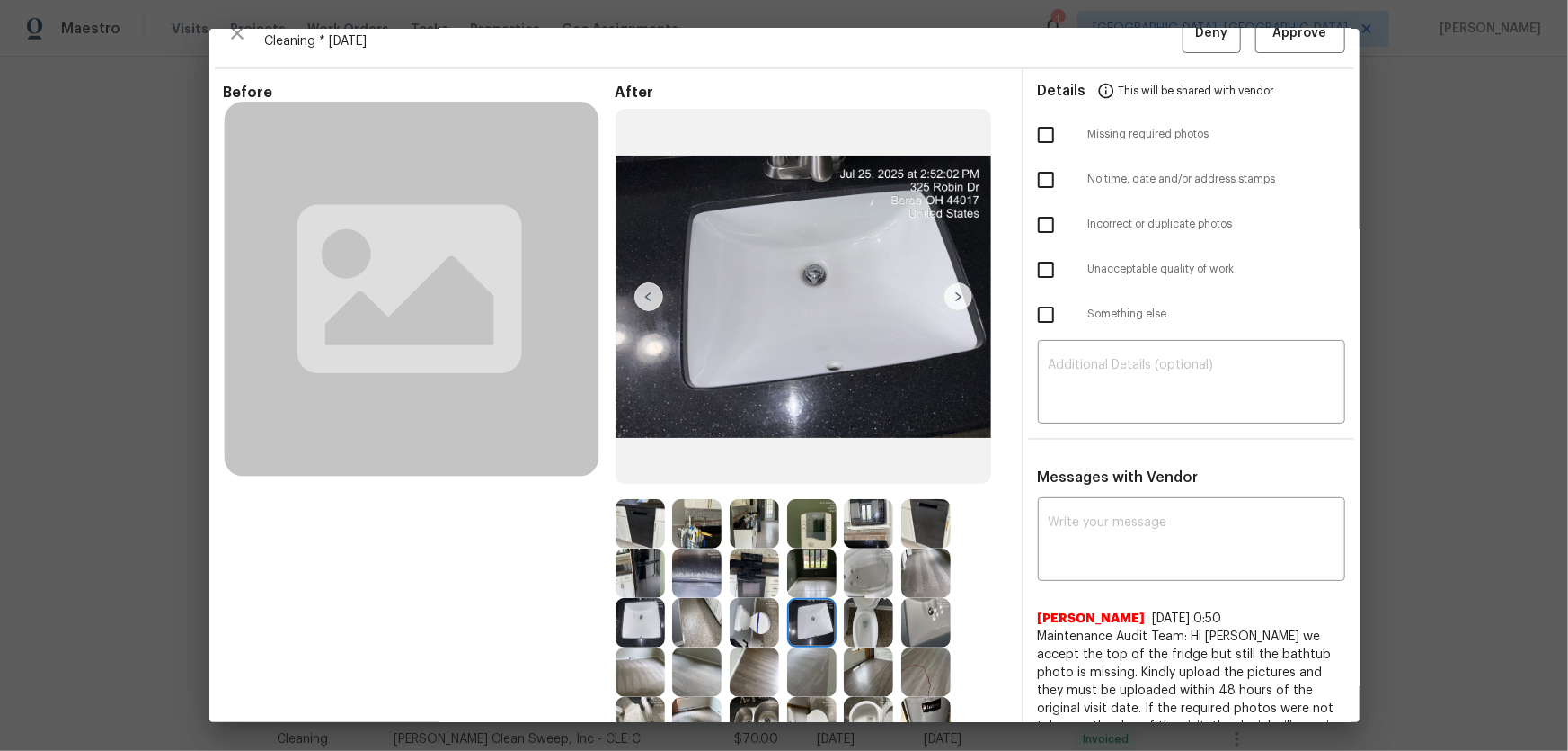
scroll to position [0, 0]
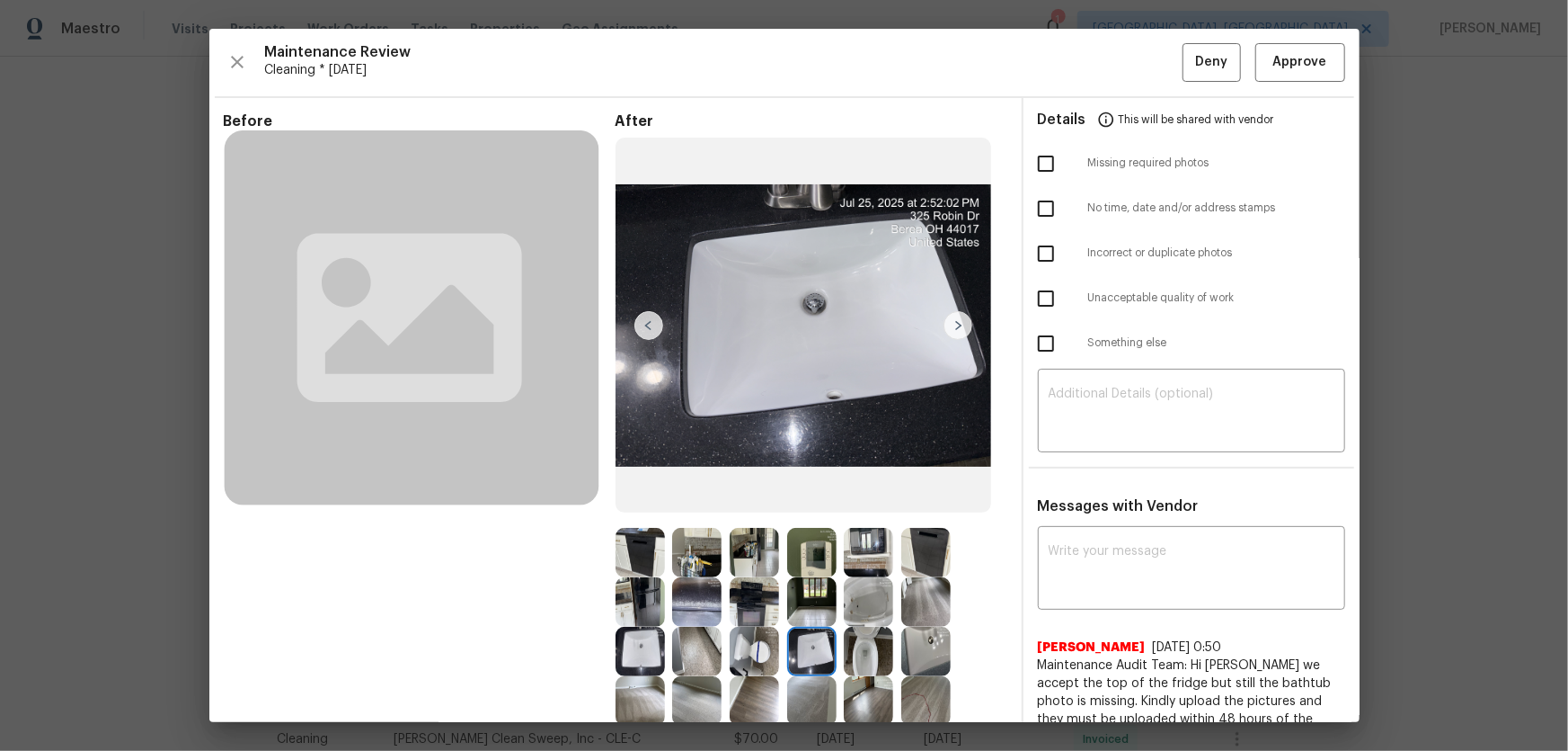
click at [679, 495] on img at bounding box center [696, 552] width 50 height 50
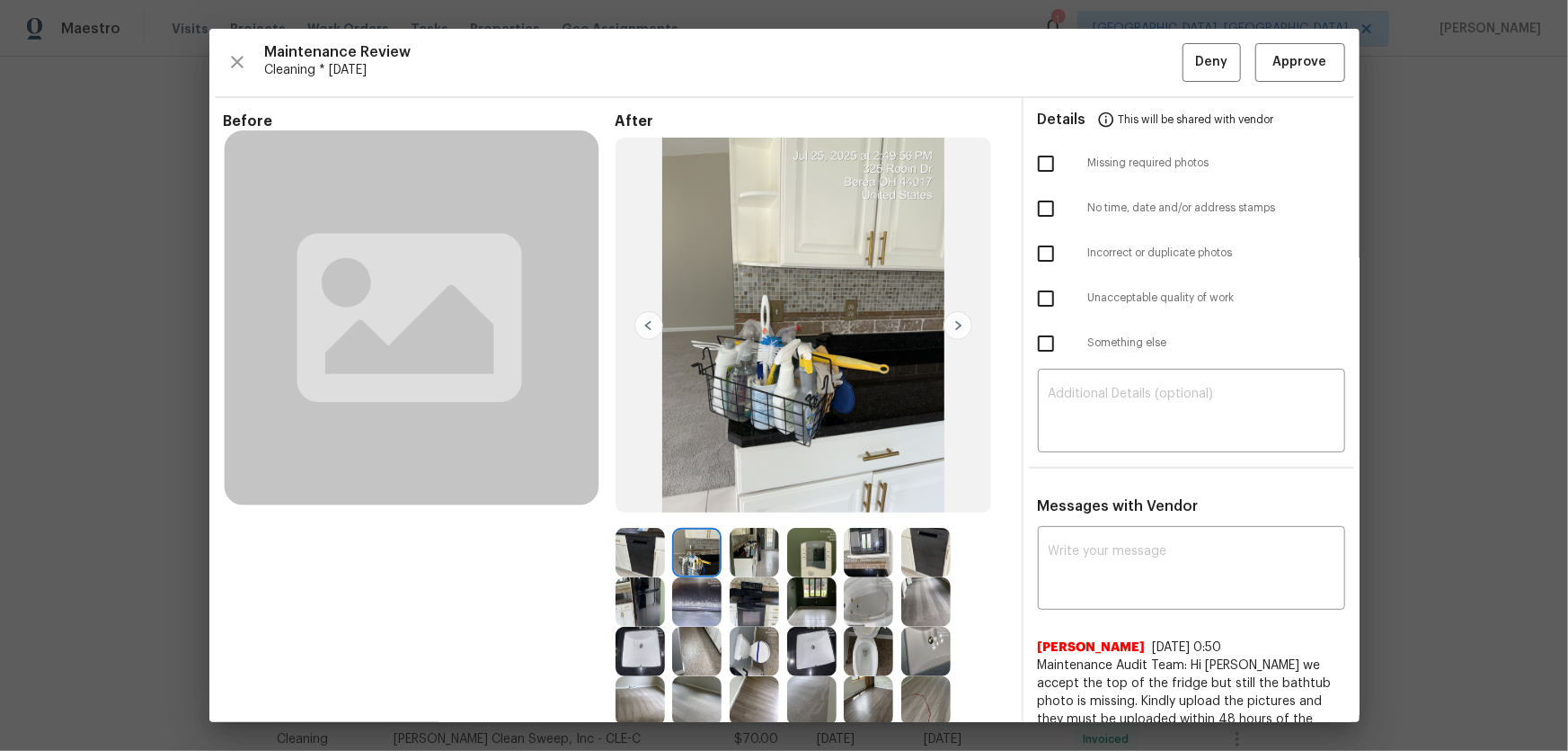
click at [642, 495] on img at bounding box center [640, 552] width 50 height 50
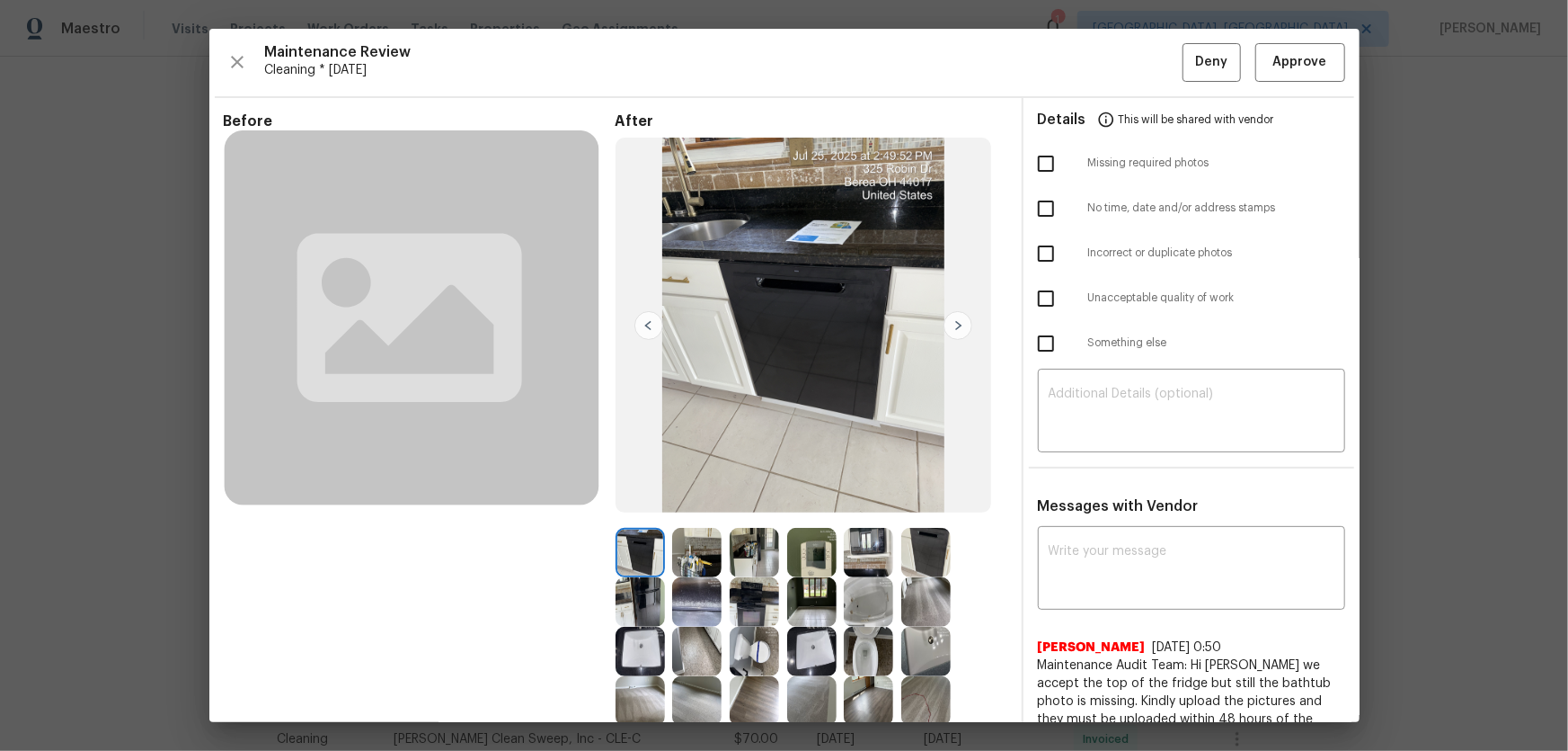
click at [647, 495] on img at bounding box center [640, 601] width 50 height 50
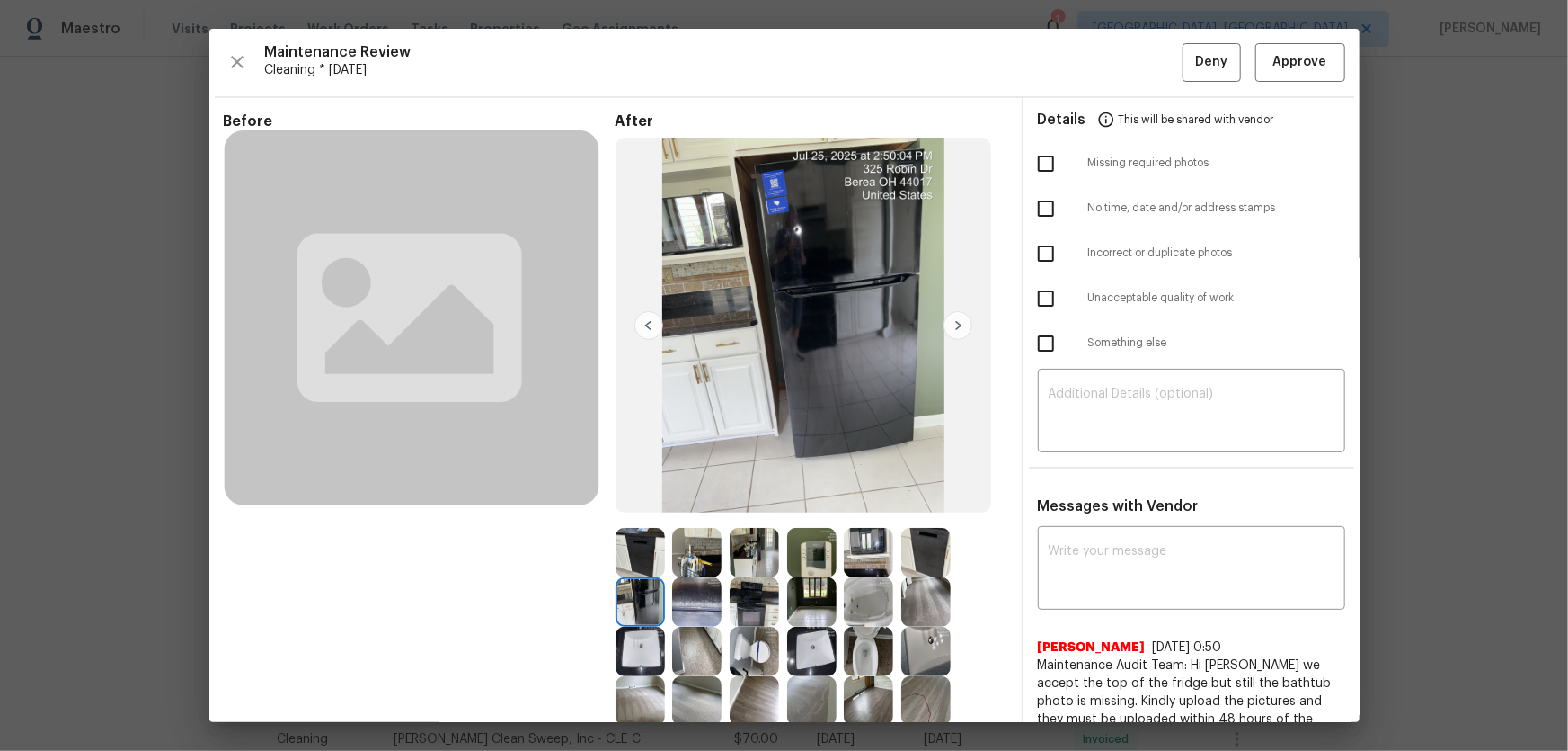
click at [713, 495] on img at bounding box center [696, 601] width 50 height 50
